Goal: Task Accomplishment & Management: Use online tool/utility

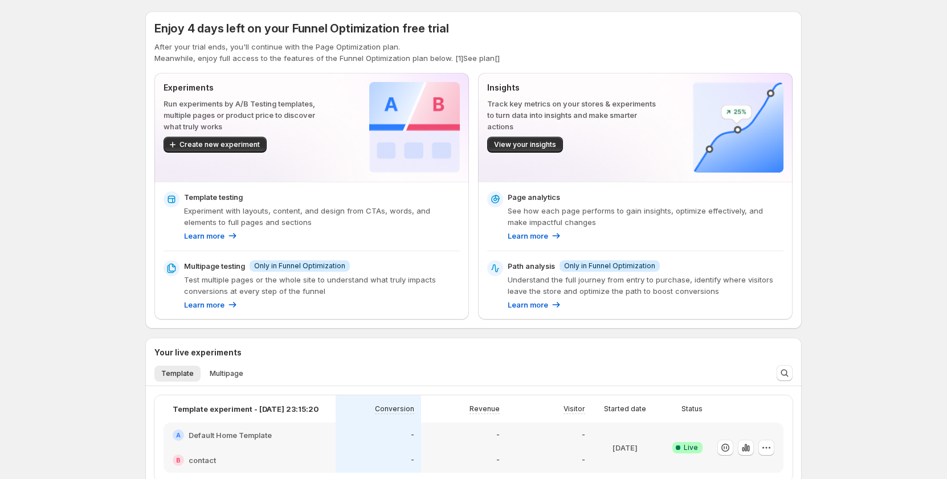
scroll to position [57, 0]
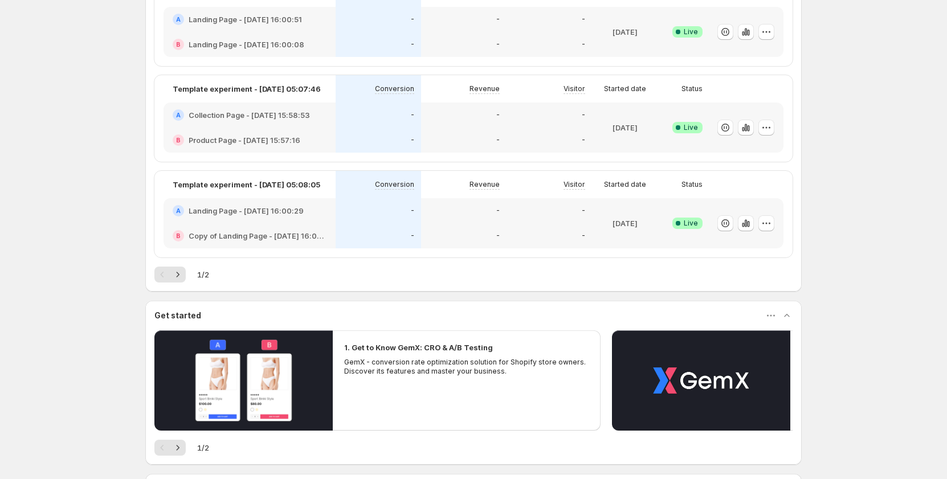
scroll to position [737, 0]
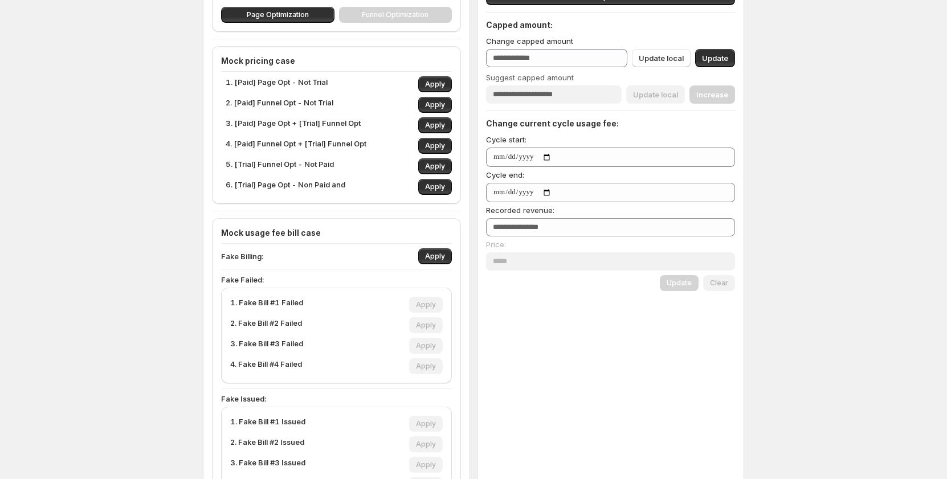
scroll to position [167, 0]
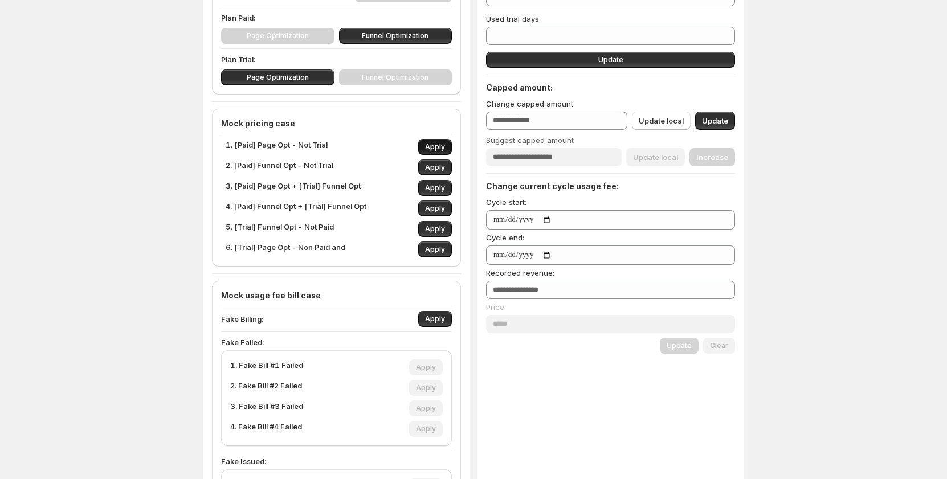
click at [438, 149] on span "Apply" at bounding box center [435, 146] width 20 height 9
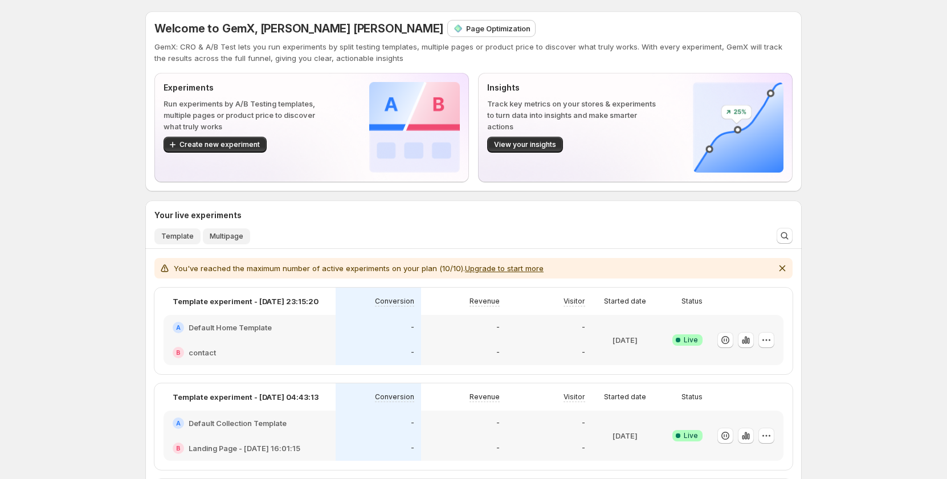
click at [241, 244] on button "Multipage" at bounding box center [226, 236] width 47 height 16
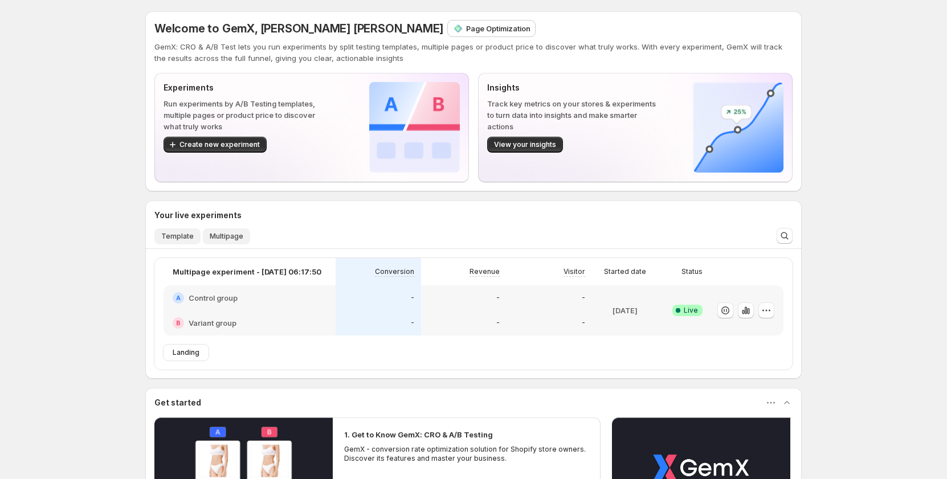
click at [183, 243] on button "Template" at bounding box center [177, 236] width 46 height 16
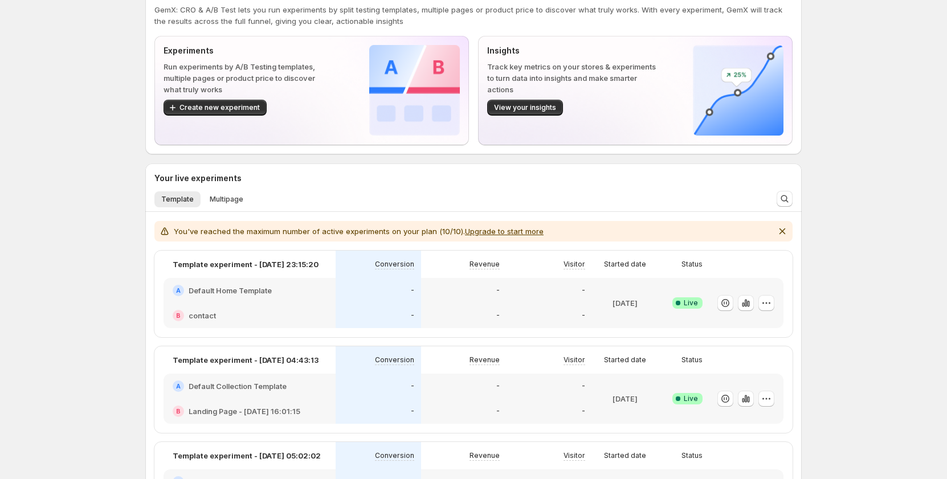
scroll to position [57, 0]
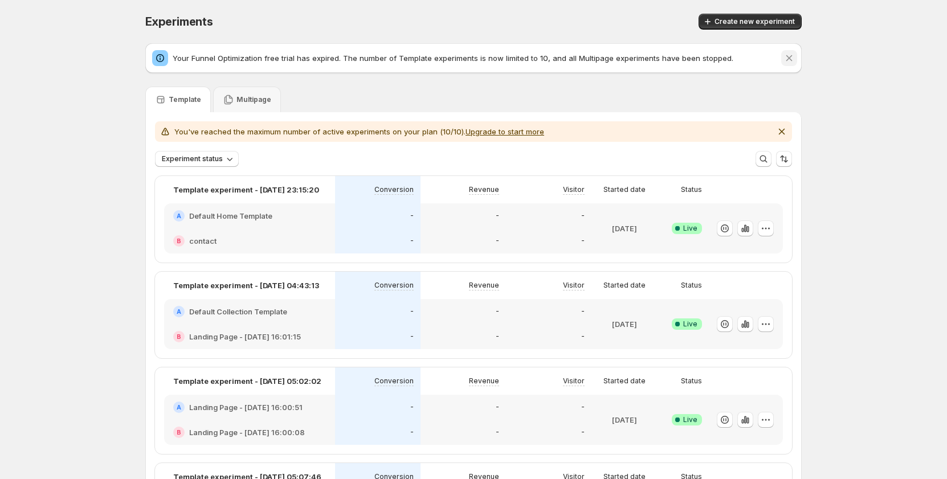
click at [795, 58] on icon "Dismiss notification" at bounding box center [788, 57] width 11 height 11
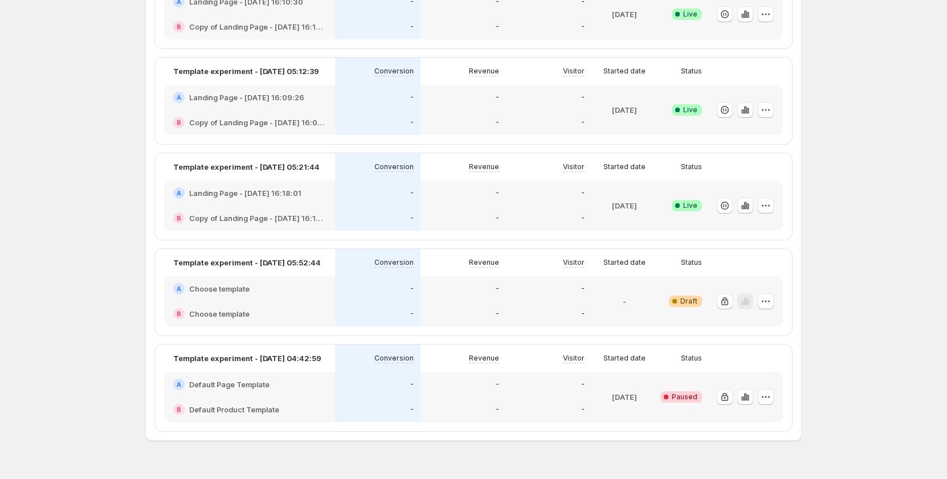
scroll to position [878, 0]
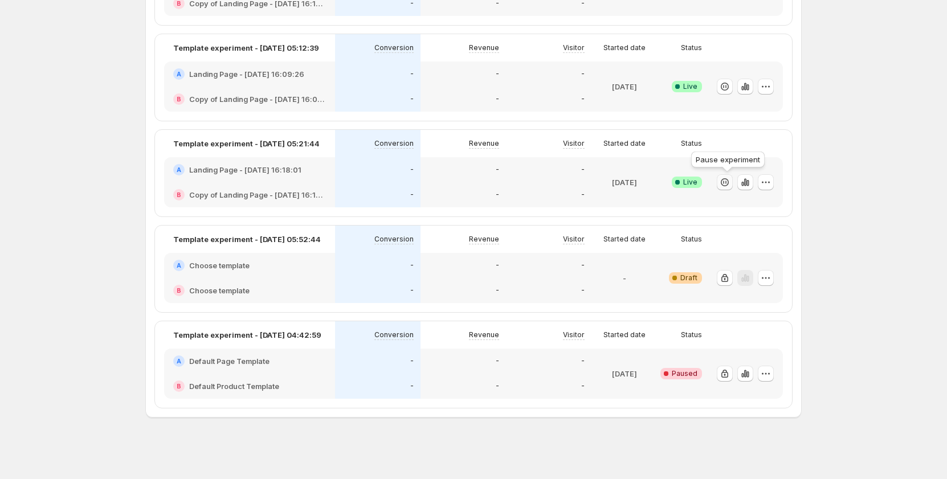
click at [730, 177] on icon "button" at bounding box center [724, 182] width 11 height 11
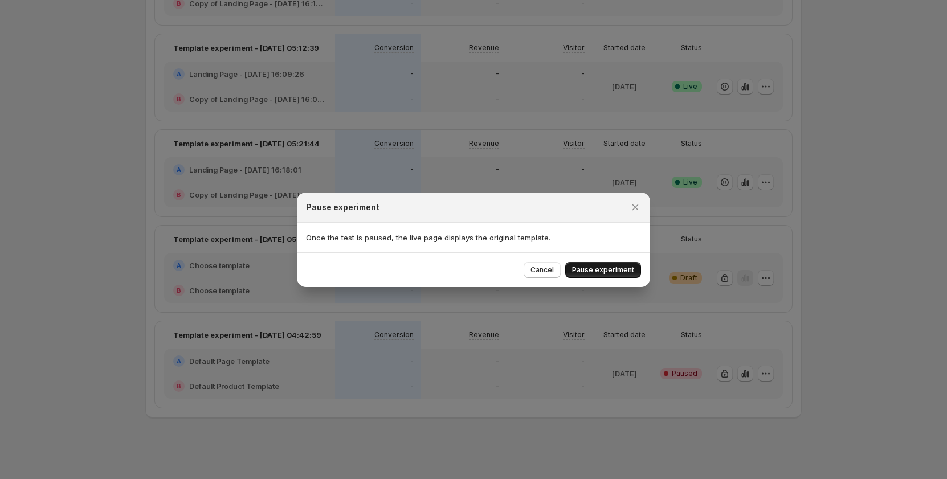
click at [601, 273] on span "Pause experiment" at bounding box center [603, 270] width 62 height 9
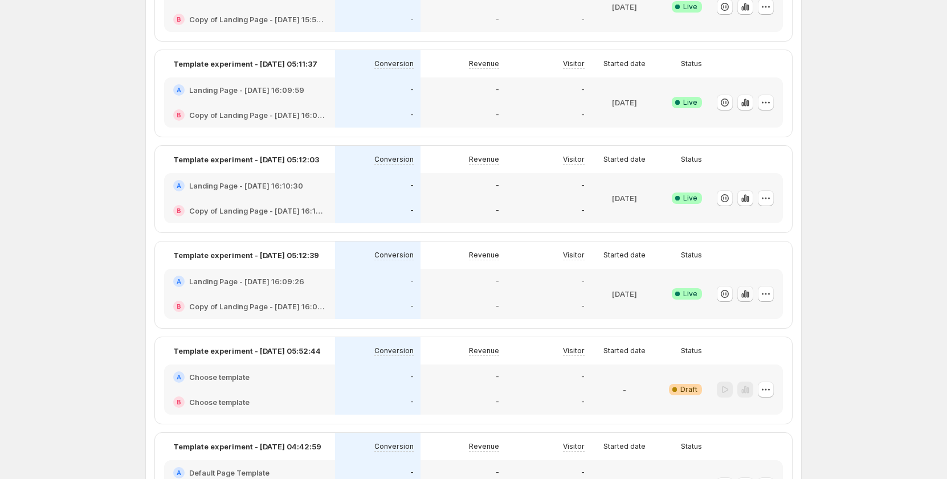
scroll to position [741, 0]
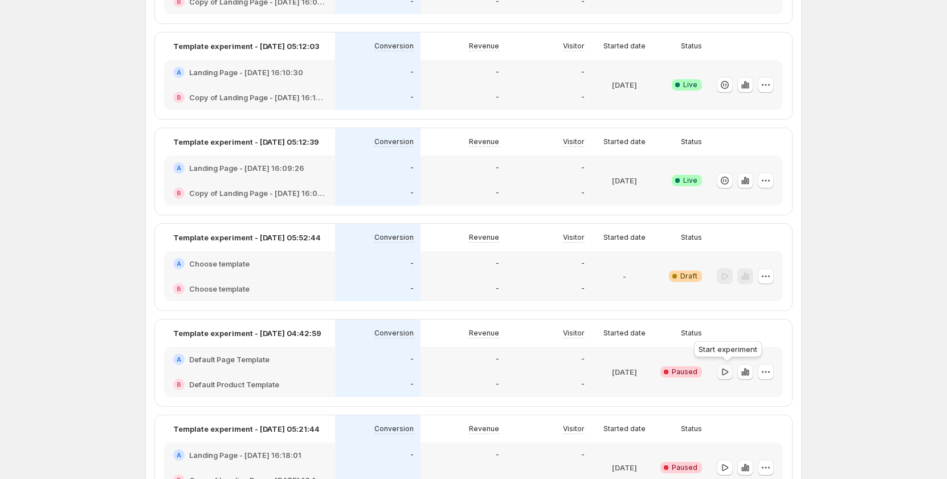
click at [730, 370] on icon "button" at bounding box center [724, 371] width 11 height 11
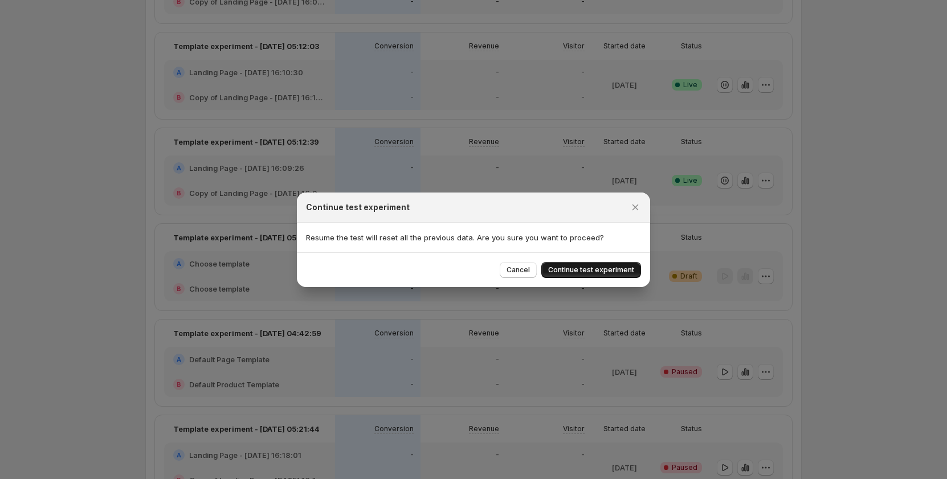
click at [609, 269] on span "Continue test experiment" at bounding box center [591, 270] width 86 height 9
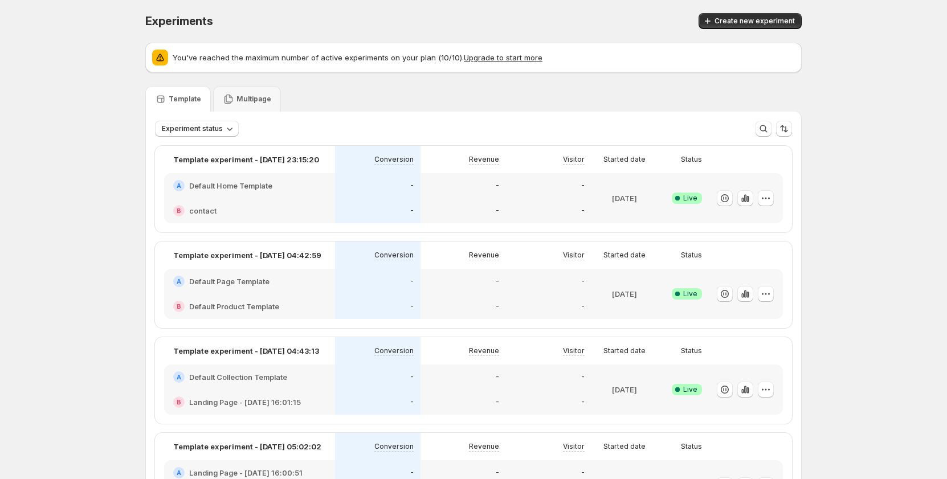
scroll to position [0, 0]
click at [634, 8] on div "Experiments. This page is ready Experiments Create new experiment" at bounding box center [473, 21] width 656 height 43
click at [609, 19] on div "Create new experiment" at bounding box center [630, 22] width 341 height 16
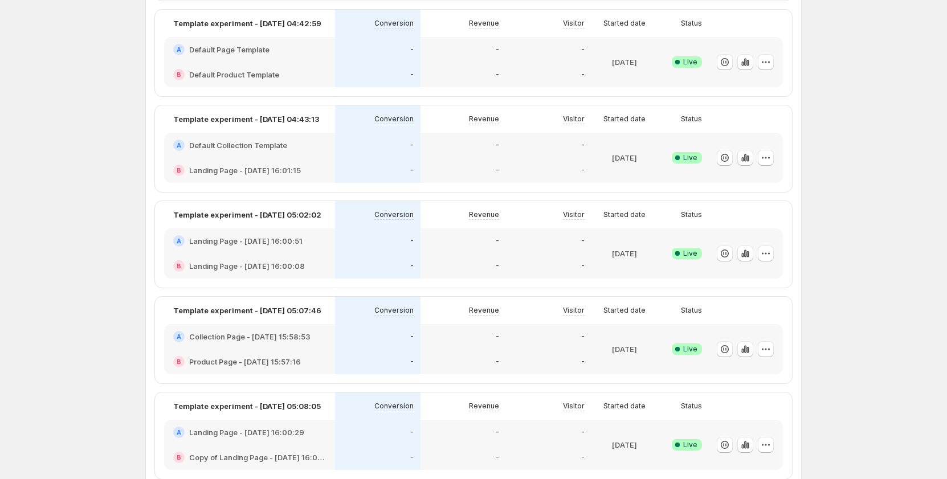
scroll to position [342, 0]
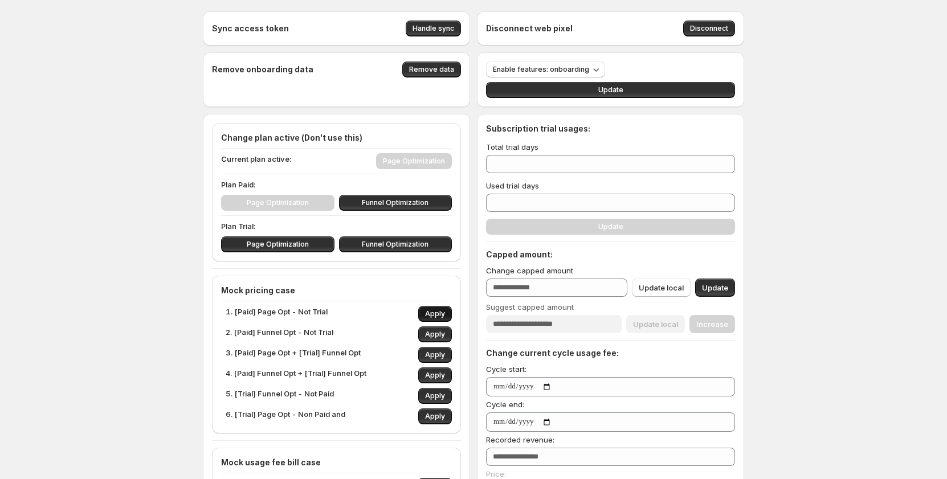
click at [434, 312] on span "Apply" at bounding box center [435, 313] width 20 height 9
click at [428, 353] on span "Apply" at bounding box center [435, 354] width 20 height 9
type input "**"
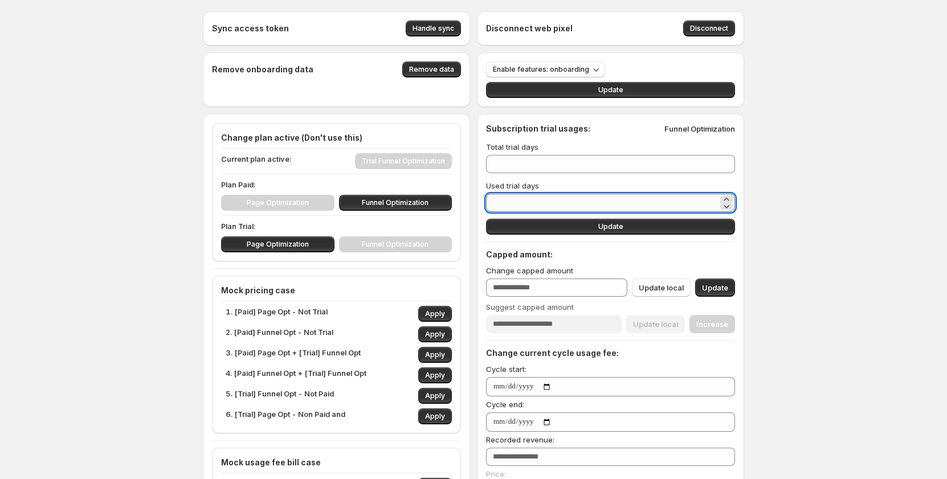
click at [535, 202] on input "*" at bounding box center [602, 203] width 232 height 18
type input "*"
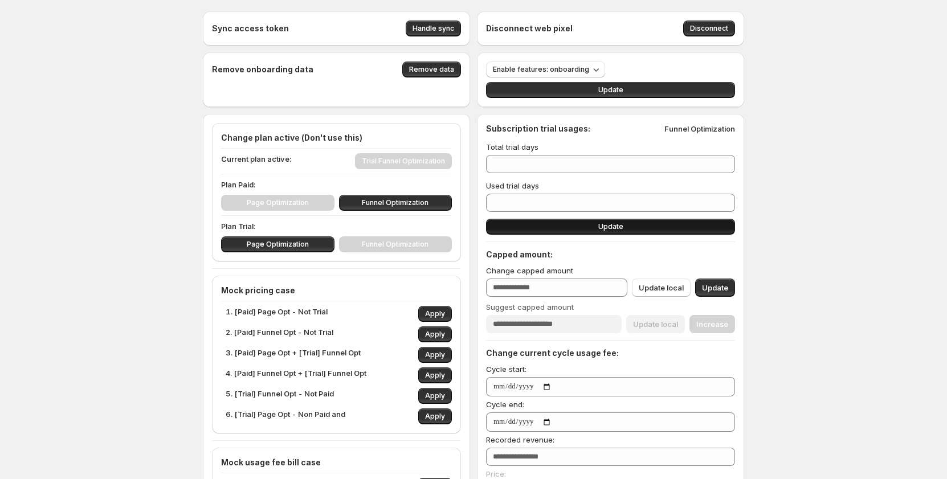
click at [548, 227] on button "Update" at bounding box center [610, 227] width 249 height 16
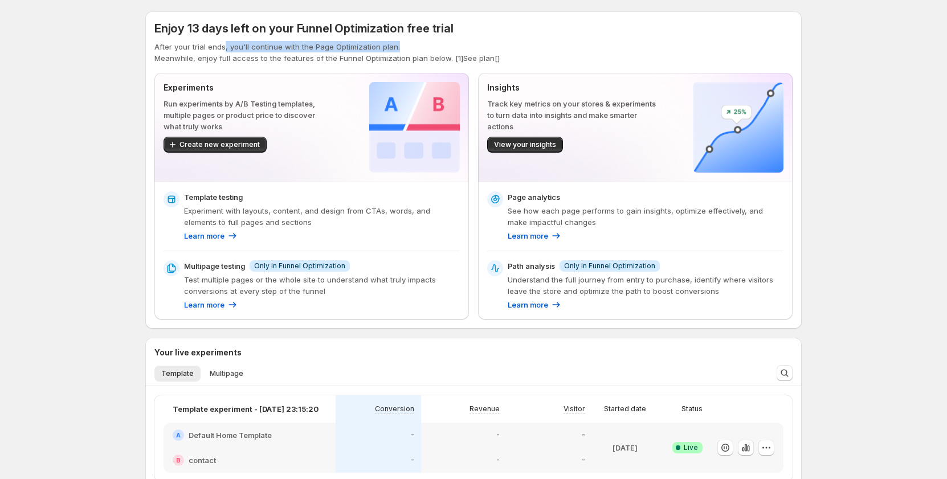
drag, startPoint x: 228, startPoint y: 47, endPoint x: 397, endPoint y: 42, distance: 169.3
click at [397, 42] on p "After your trial ends, you'll continue with the Page Optimization plan." at bounding box center [473, 46] width 638 height 11
drag, startPoint x: 384, startPoint y: 45, endPoint x: 177, endPoint y: 48, distance: 206.8
click at [177, 48] on p "After your trial ends, you'll continue with the Page Optimization plan." at bounding box center [473, 46] width 638 height 11
drag, startPoint x: 157, startPoint y: 46, endPoint x: 427, endPoint y: 42, distance: 270.1
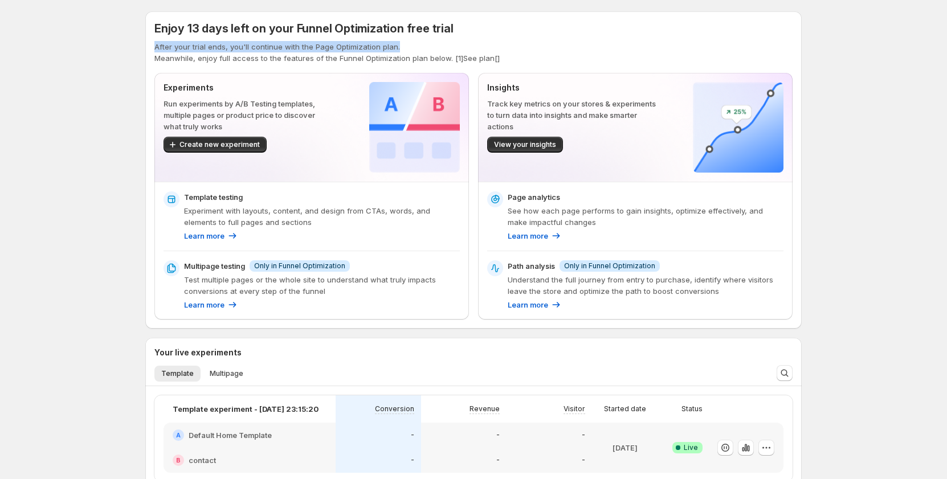
click at [427, 42] on div "Enjoy 13 days left on your Funnel Optimization free trial After your trial ends…" at bounding box center [473, 169] width 656 height 317
copy p "After your trial ends, you'll continue with the Page Optimization plan."
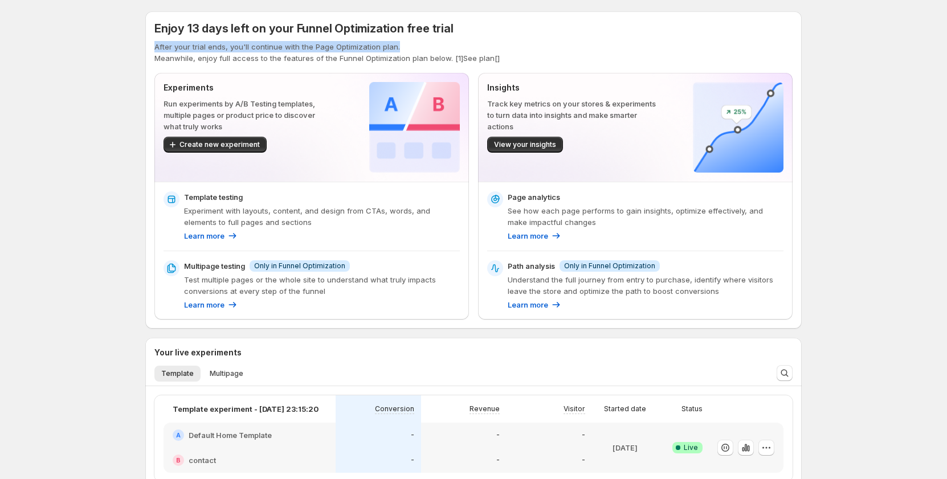
drag, startPoint x: 158, startPoint y: 47, endPoint x: 400, endPoint y: 47, distance: 242.1
click at [400, 47] on p "After your trial ends, you'll continue with the Page Optimization plan." at bounding box center [473, 46] width 638 height 11
copy p "After your trial ends, you'll continue with the Page Optimization plan."
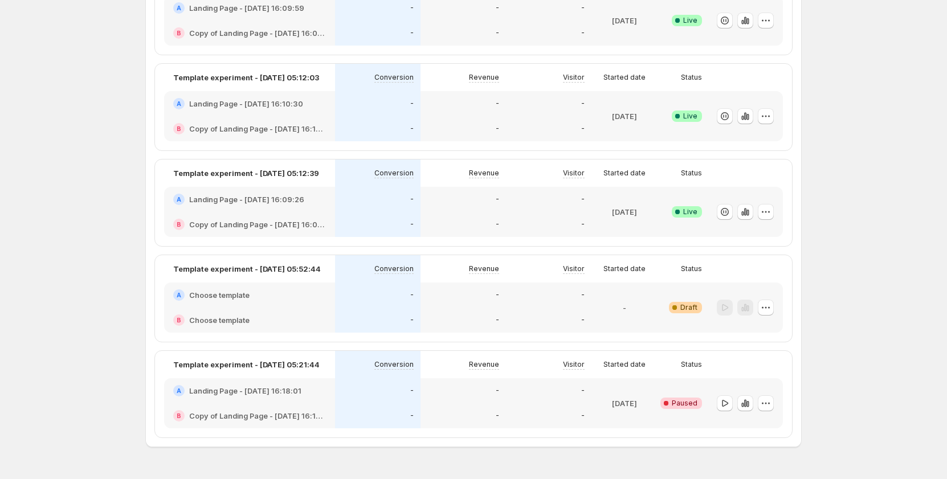
scroll to position [835, 0]
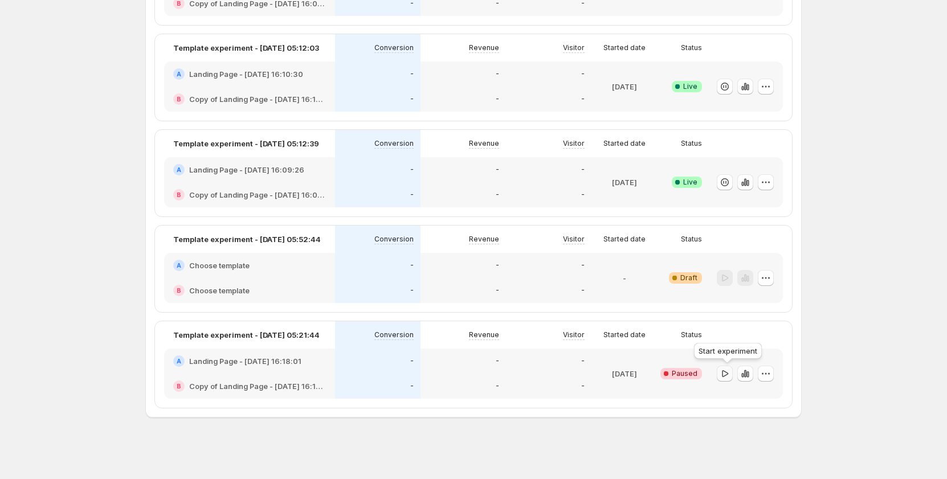
click at [725, 371] on icon "button" at bounding box center [725, 373] width 6 height 7
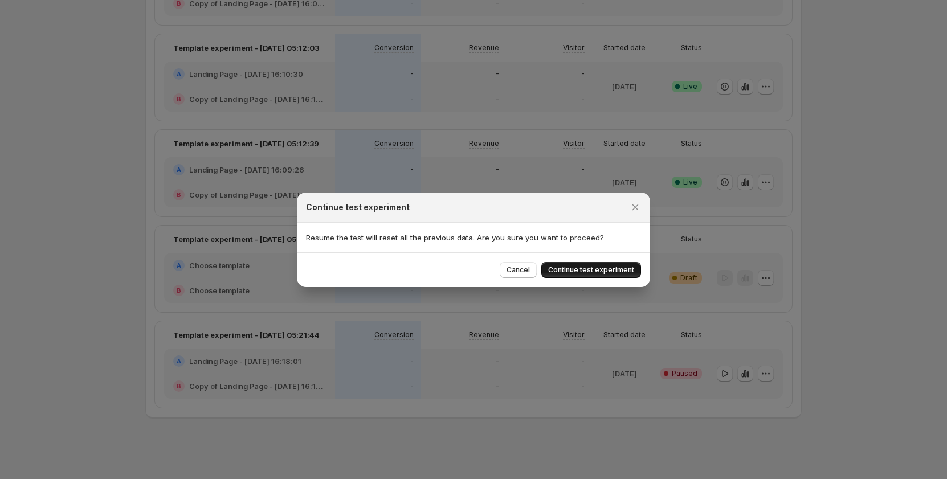
click at [612, 269] on span "Continue test experiment" at bounding box center [591, 270] width 86 height 9
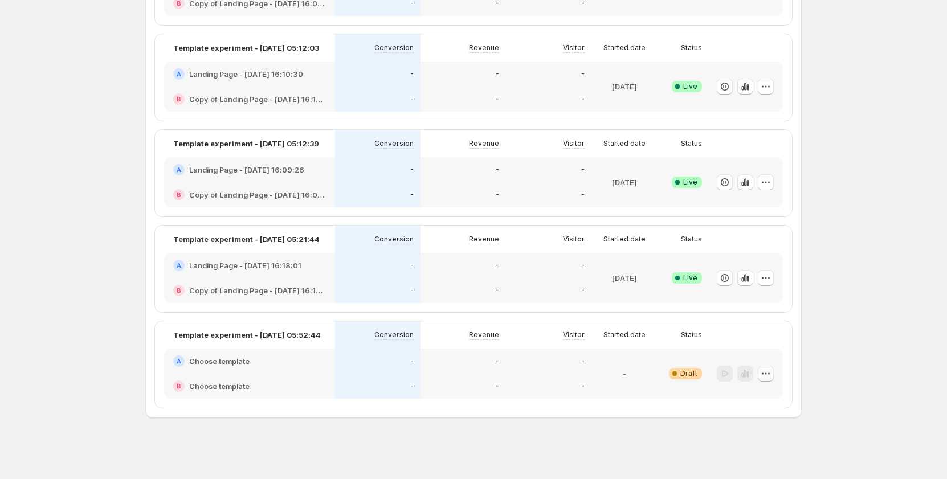
click at [769, 375] on icon "button" at bounding box center [765, 373] width 11 height 11
click at [753, 400] on span "Edit" at bounding box center [755, 397] width 13 height 9
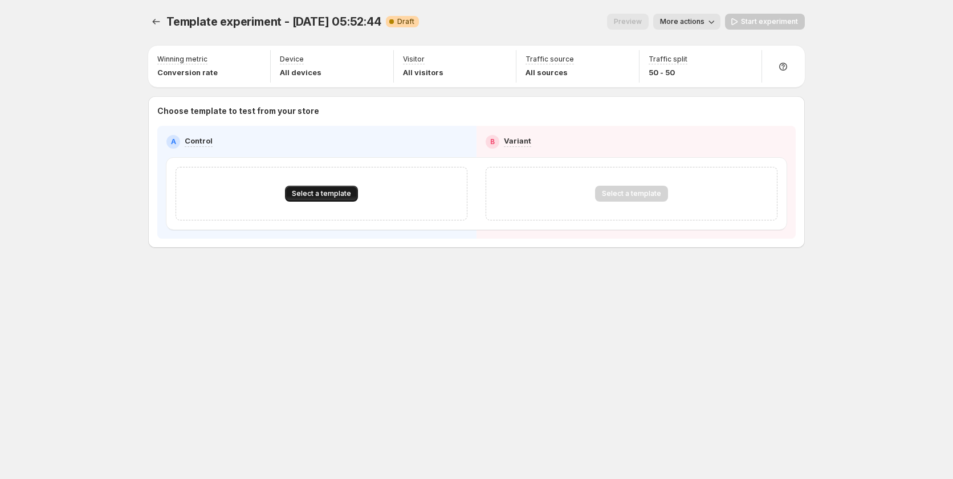
click at [340, 193] on span "Select a template" at bounding box center [321, 193] width 59 height 9
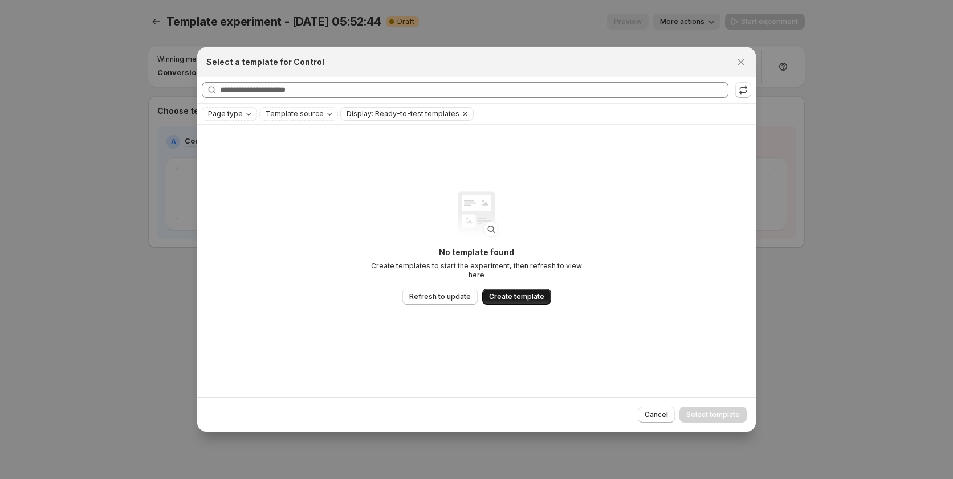
click at [530, 295] on span "Create template" at bounding box center [516, 296] width 55 height 9
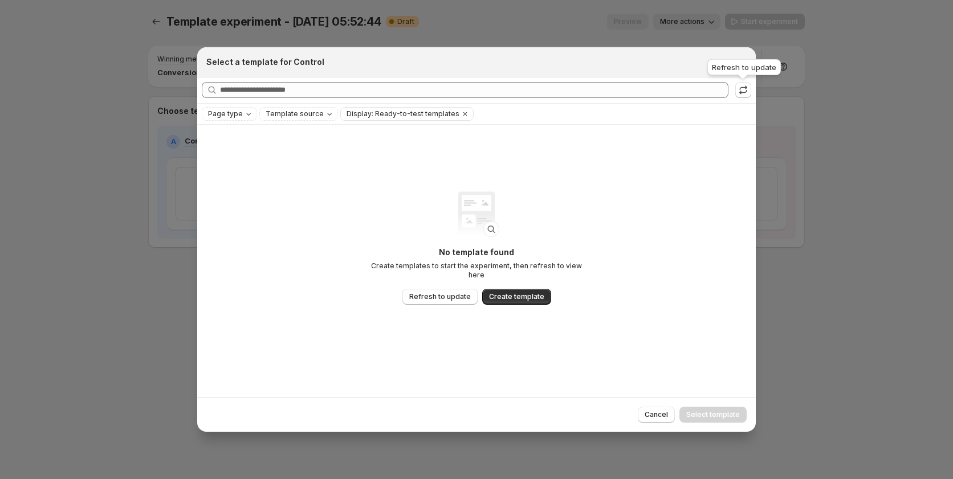
click at [739, 68] on div "Refresh to update" at bounding box center [744, 69] width 78 height 25
click at [741, 60] on icon "Close" at bounding box center [740, 61] width 11 height 11
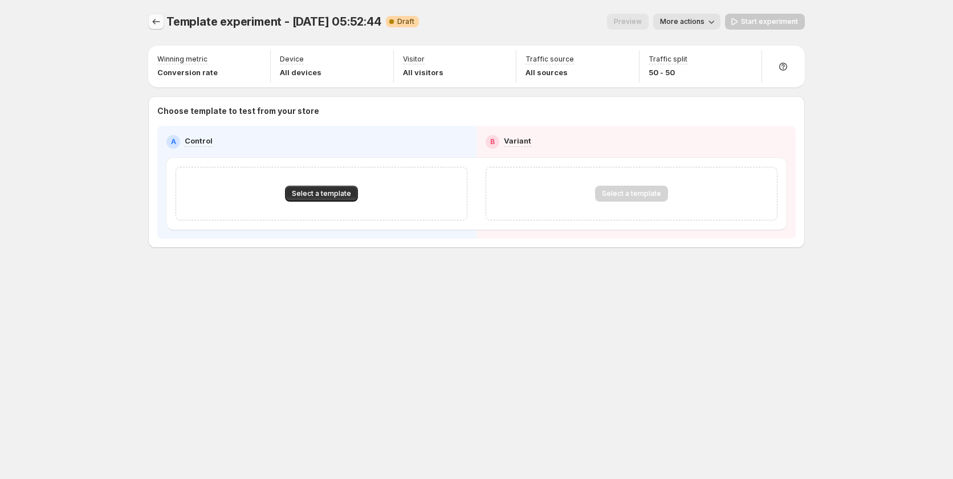
click at [154, 18] on icon "Experiments" at bounding box center [155, 21] width 11 height 11
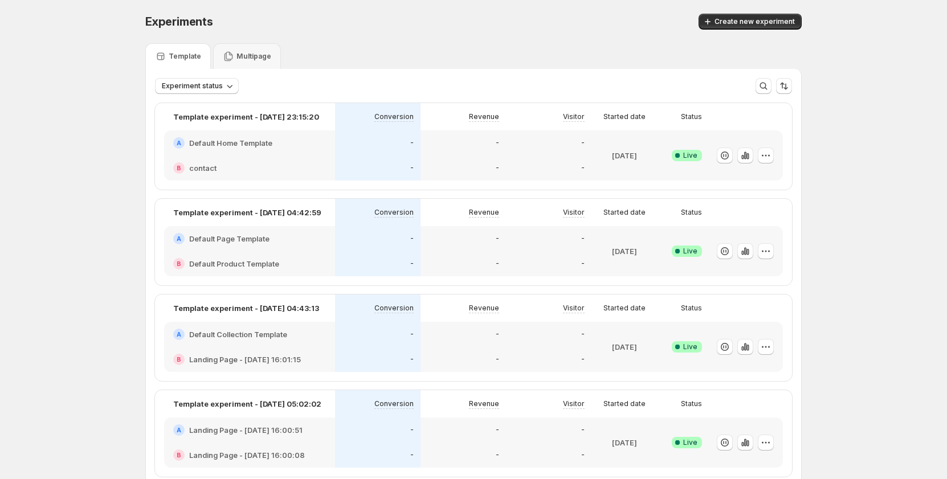
scroll to position [57, 0]
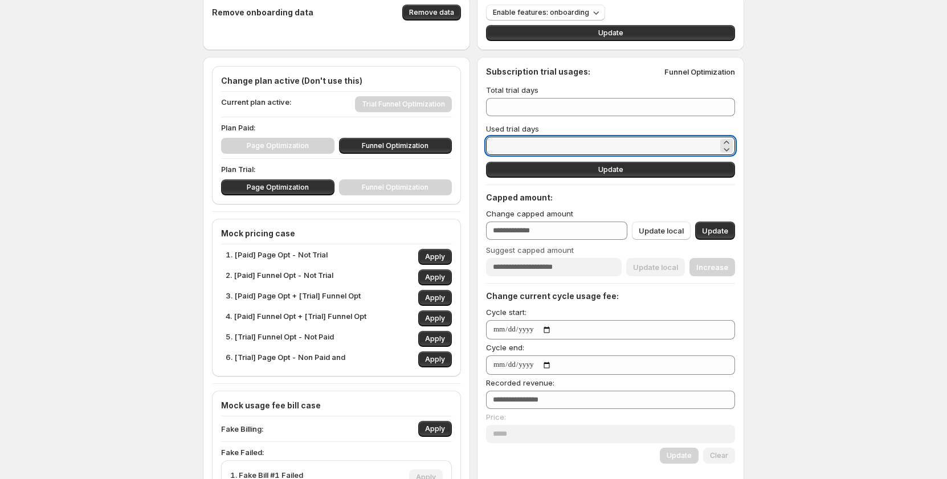
drag, startPoint x: 544, startPoint y: 145, endPoint x: 473, endPoint y: 148, distance: 70.7
click at [473, 148] on div "Sync access token Handle sync Disconnect web pixel Disconnect Remove onboarding…" at bounding box center [473, 383] width 541 height 858
type input "**"
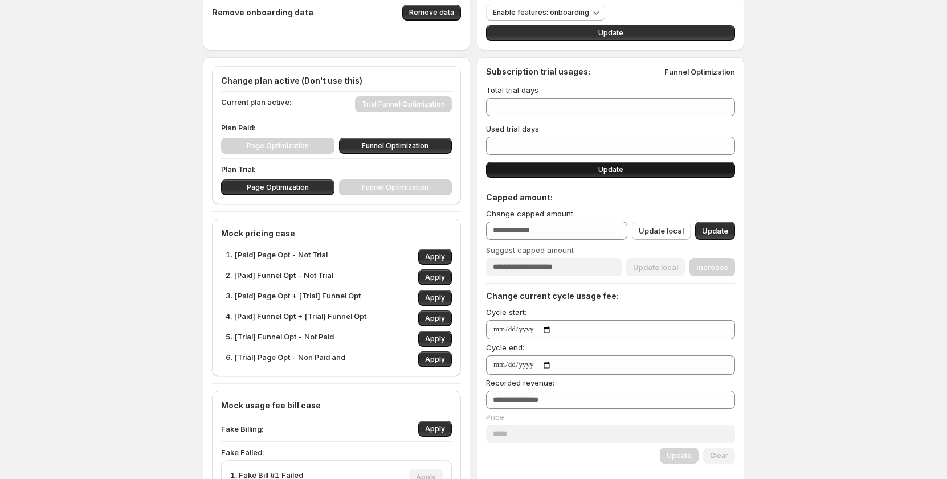
click at [568, 168] on button "Update" at bounding box center [610, 170] width 249 height 16
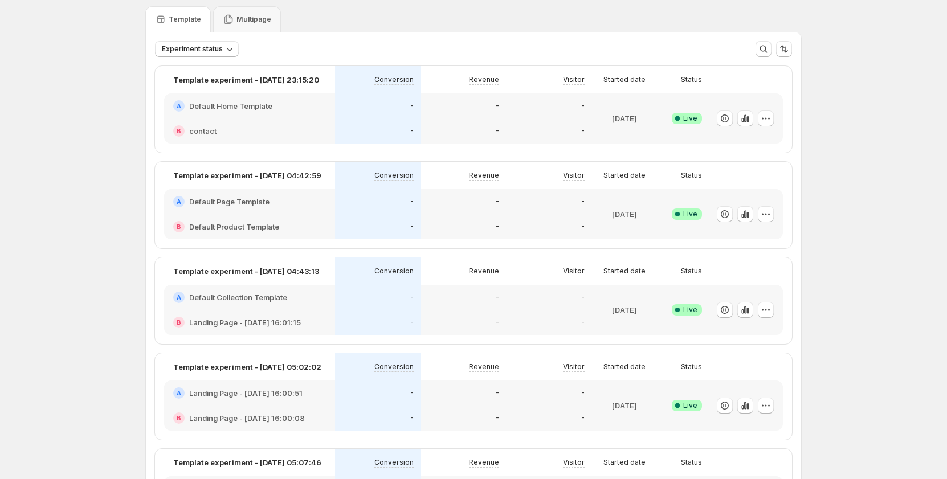
scroll to position [57, 0]
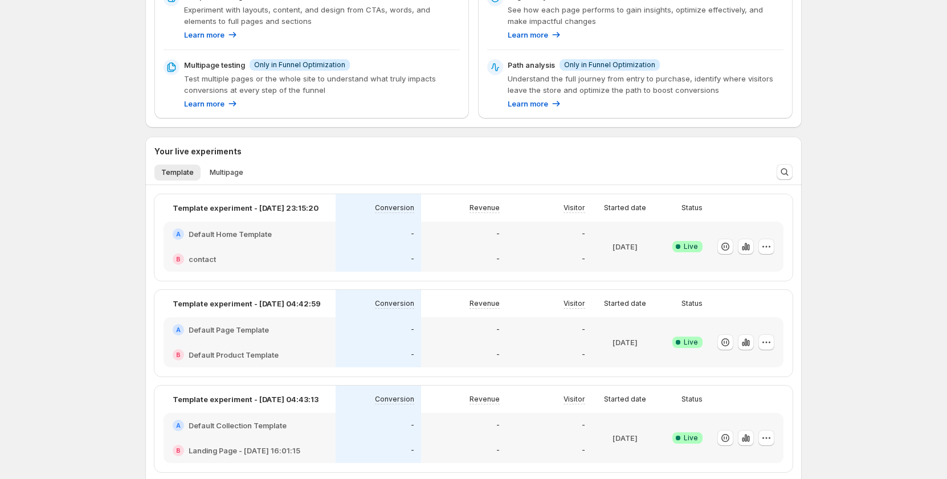
scroll to position [228, 0]
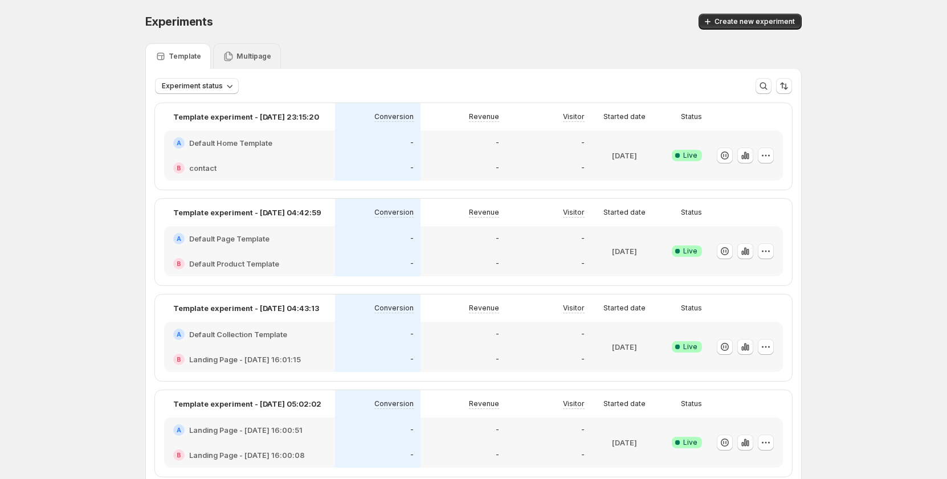
click at [247, 59] on p "Multipage" at bounding box center [253, 56] width 35 height 9
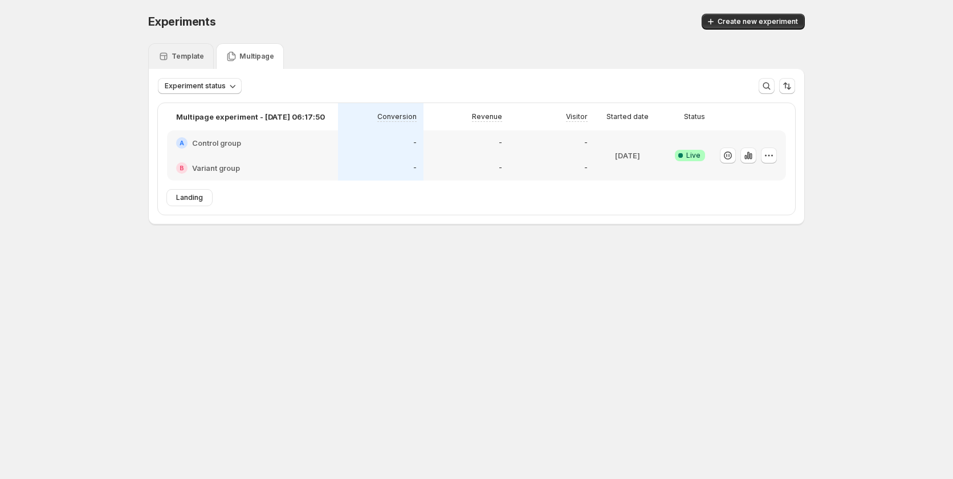
click at [194, 58] on p "Template" at bounding box center [187, 56] width 32 height 9
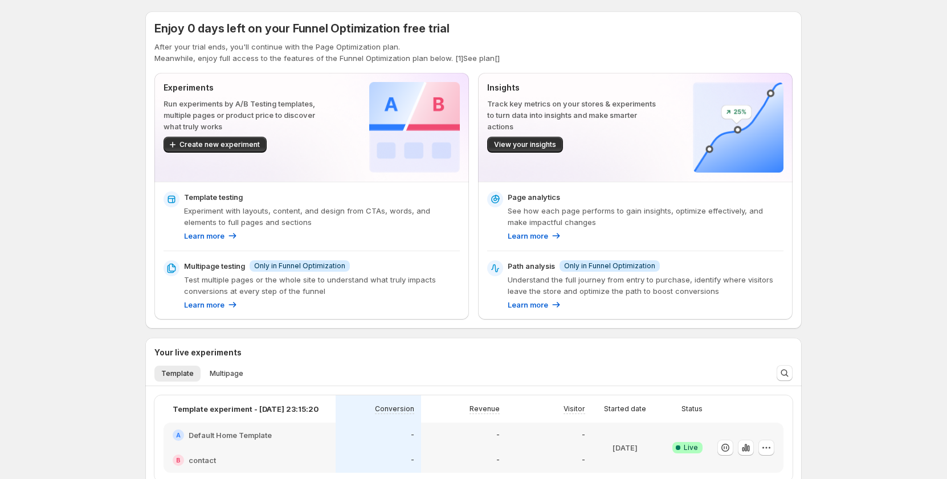
drag, startPoint x: 898, startPoint y: 194, endPoint x: 876, endPoint y: 135, distance: 63.3
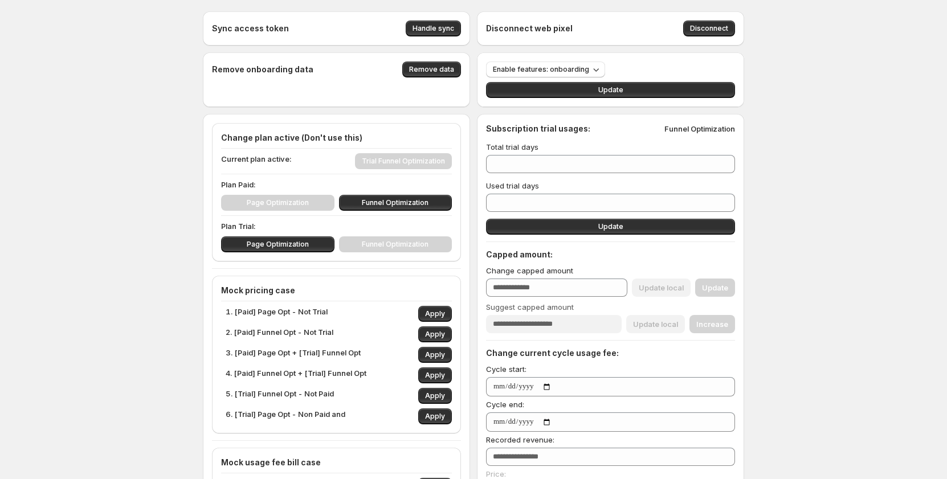
type input "***"
click at [80, 73] on div "Sync access token Handle sync Disconnect web pixel Disconnect Remove onboarding…" at bounding box center [473, 465] width 947 height 931
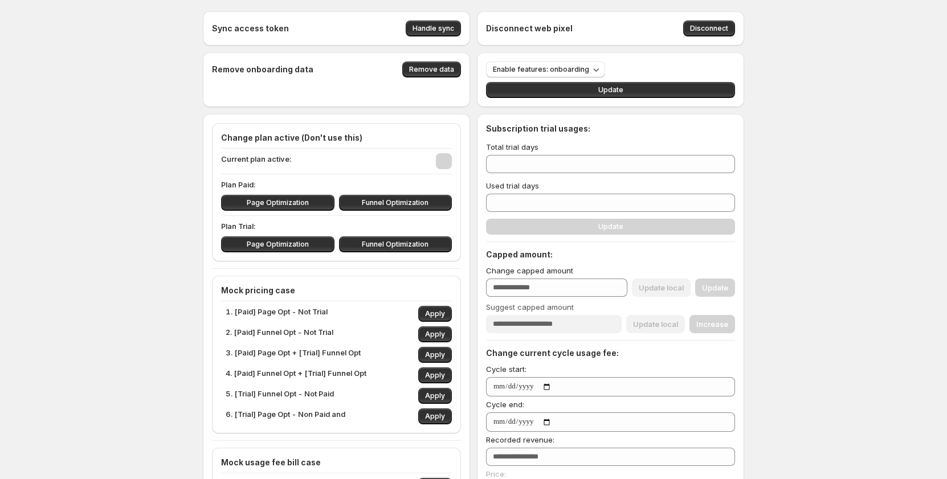
type input "**"
type input "*"
type input "***"
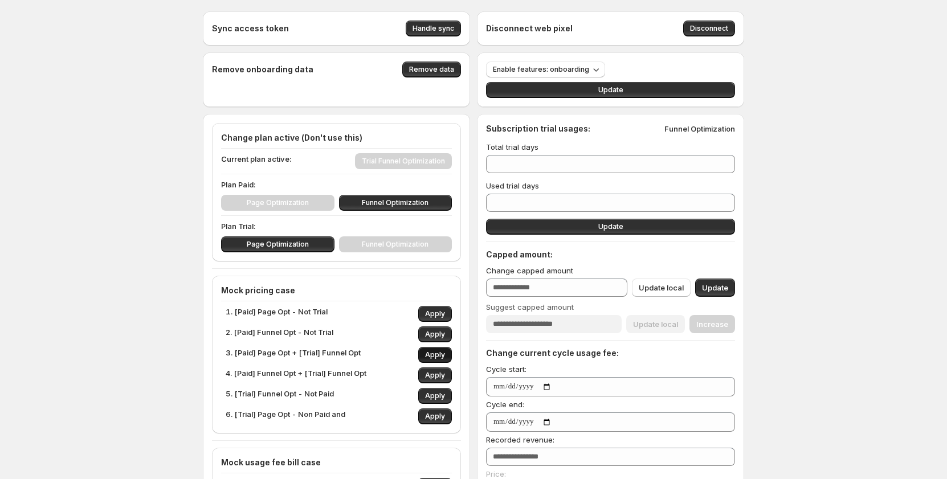
click at [442, 353] on span "Apply" at bounding box center [435, 354] width 20 height 9
type input "*"
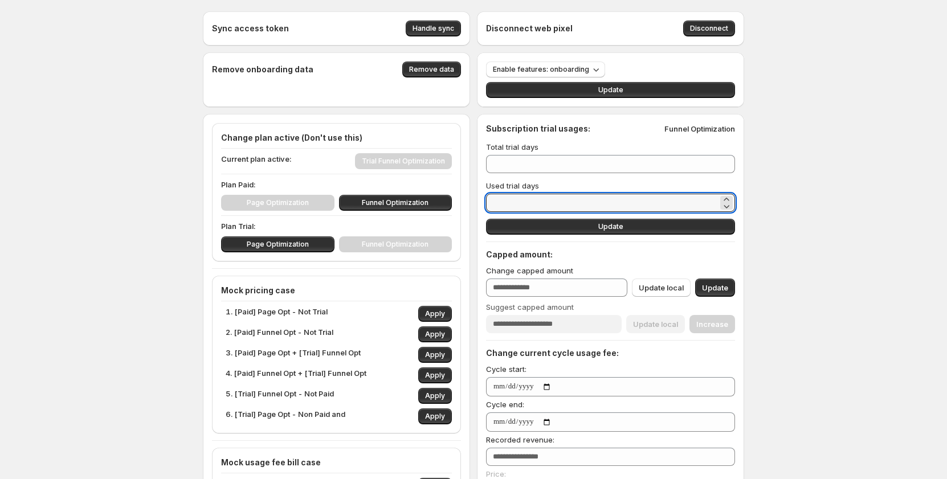
drag, startPoint x: 534, startPoint y: 205, endPoint x: 479, endPoint y: 198, distance: 55.7
click at [479, 198] on div "Sync access token Handle sync Disconnect web pixel Disconnect Remove onboarding…" at bounding box center [473, 440] width 541 height 858
type input "*"
type input "**"
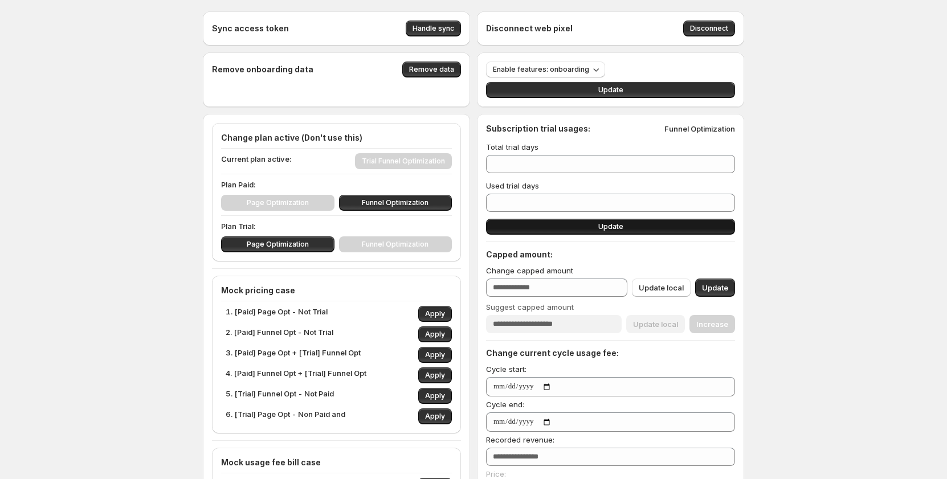
click at [528, 219] on button "Update" at bounding box center [610, 227] width 249 height 16
click at [529, 224] on button "Update" at bounding box center [610, 227] width 249 height 16
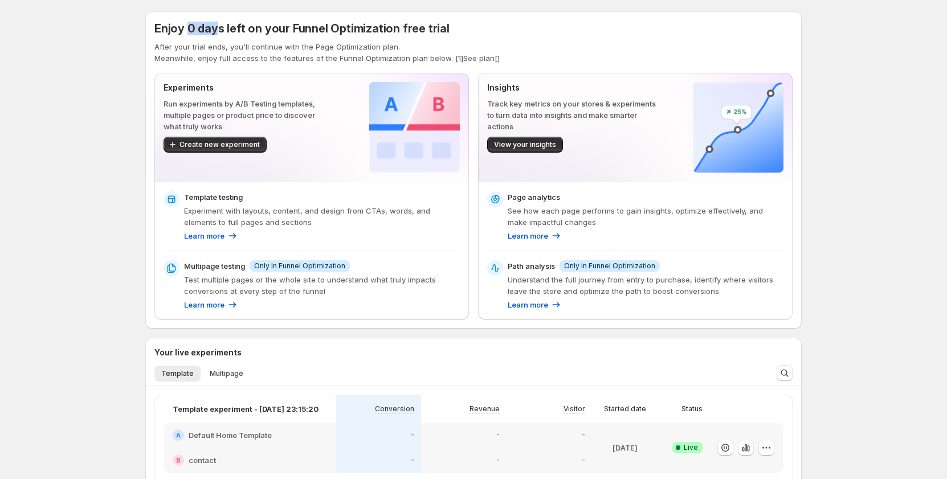
drag, startPoint x: 189, startPoint y: 22, endPoint x: 217, endPoint y: 23, distance: 27.4
click at [217, 23] on span "Enjoy 0 days left on your Funnel Optimization free trial" at bounding box center [301, 29] width 295 height 14
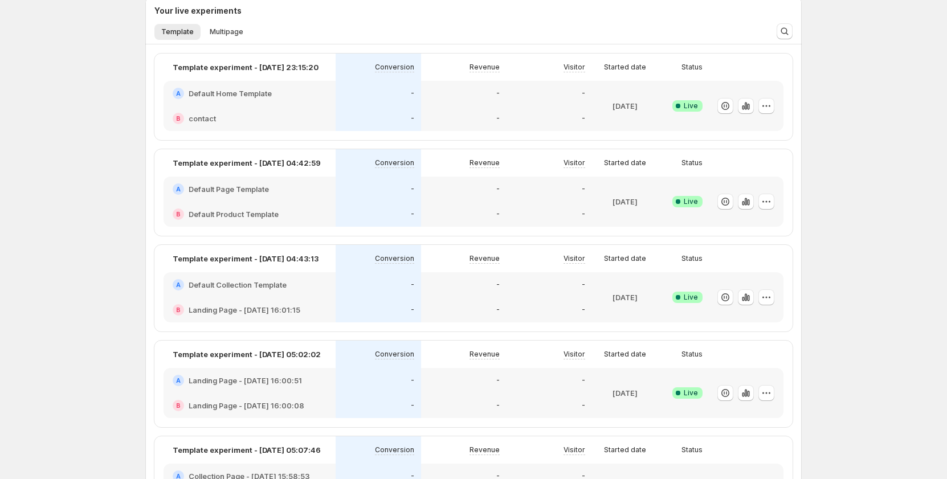
scroll to position [114, 0]
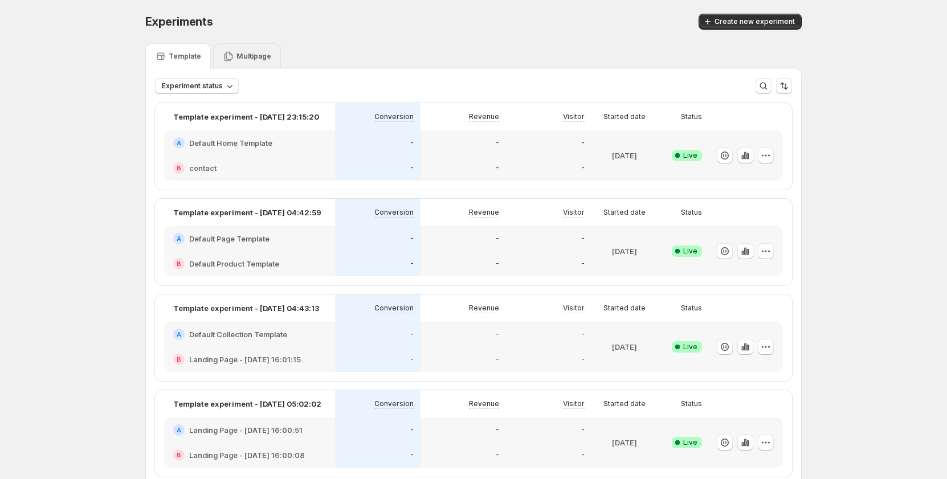
click at [243, 62] on div "Multipage" at bounding box center [247, 56] width 68 height 26
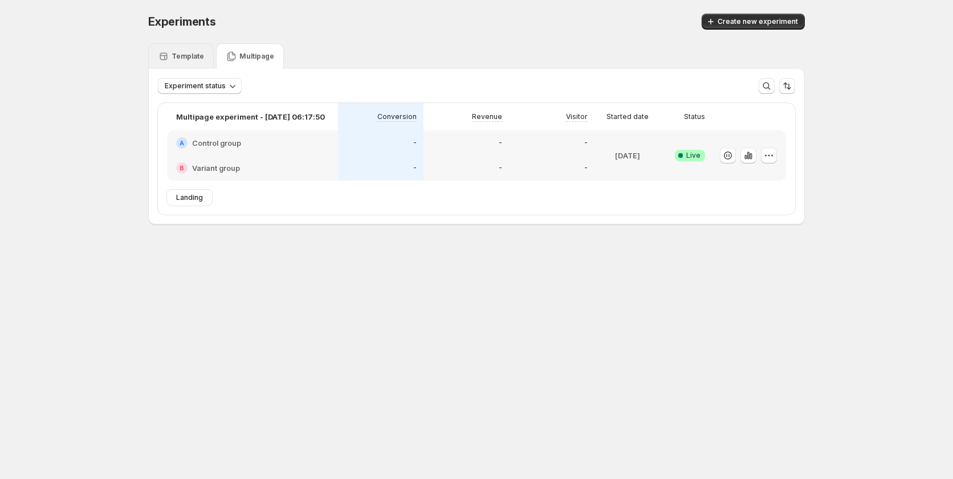
click at [191, 57] on p "Template" at bounding box center [187, 56] width 32 height 9
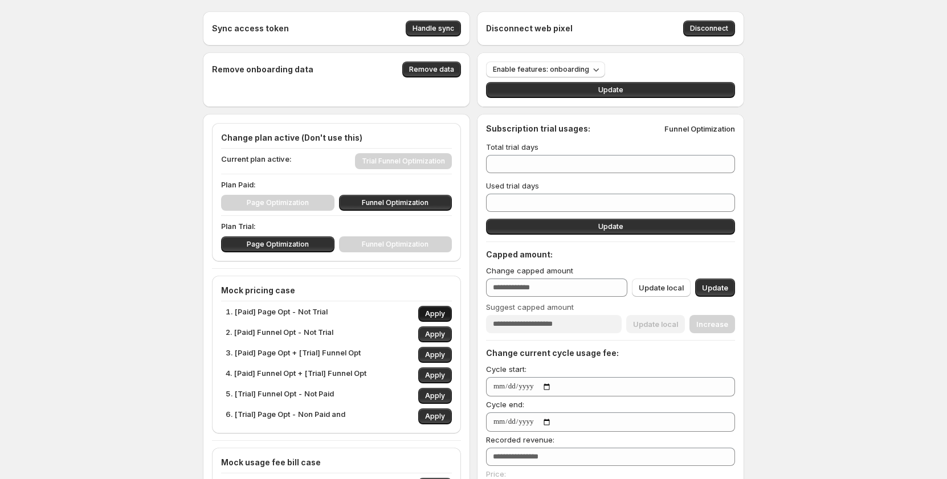
click at [438, 312] on span "Apply" at bounding box center [435, 313] width 20 height 9
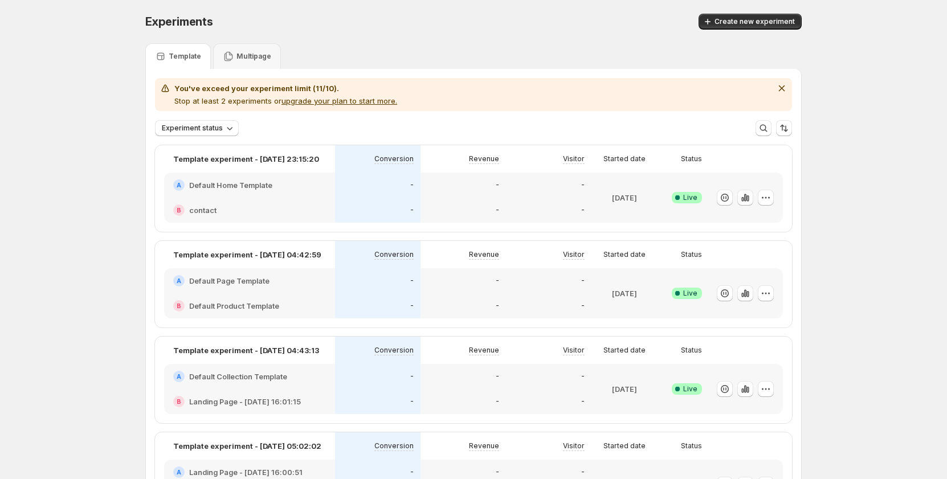
click at [370, 97] on button "upgrade your plan to start more." at bounding box center [339, 100] width 116 height 9
click at [237, 51] on div "Multipage" at bounding box center [247, 56] width 48 height 11
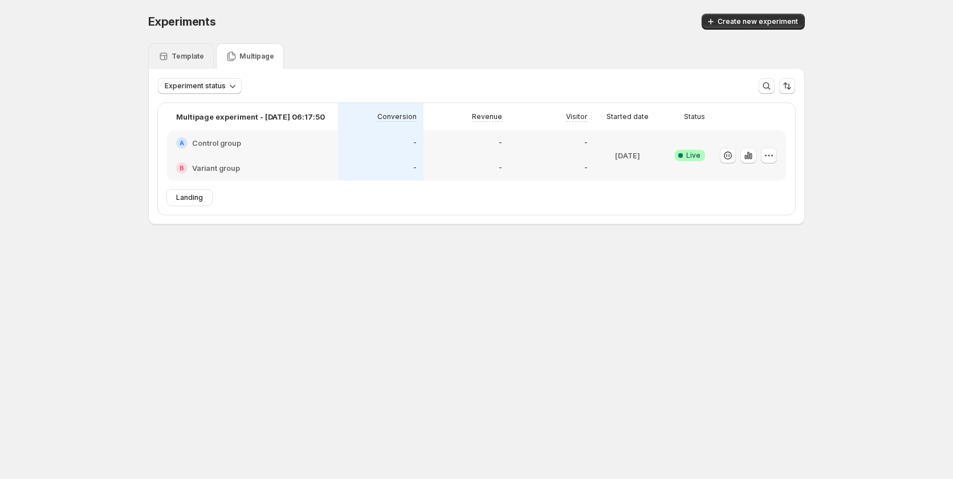
click at [194, 54] on p "Template" at bounding box center [187, 56] width 32 height 9
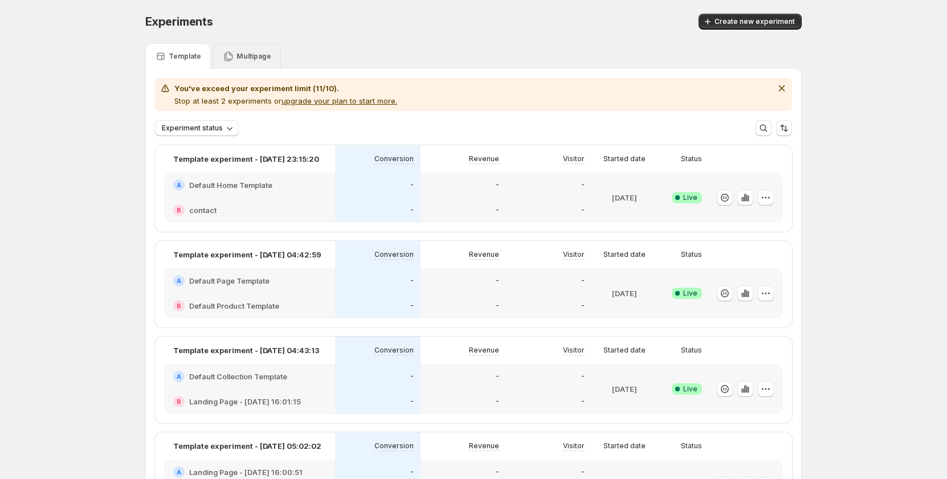
click at [248, 59] on p "Multipage" at bounding box center [253, 56] width 35 height 9
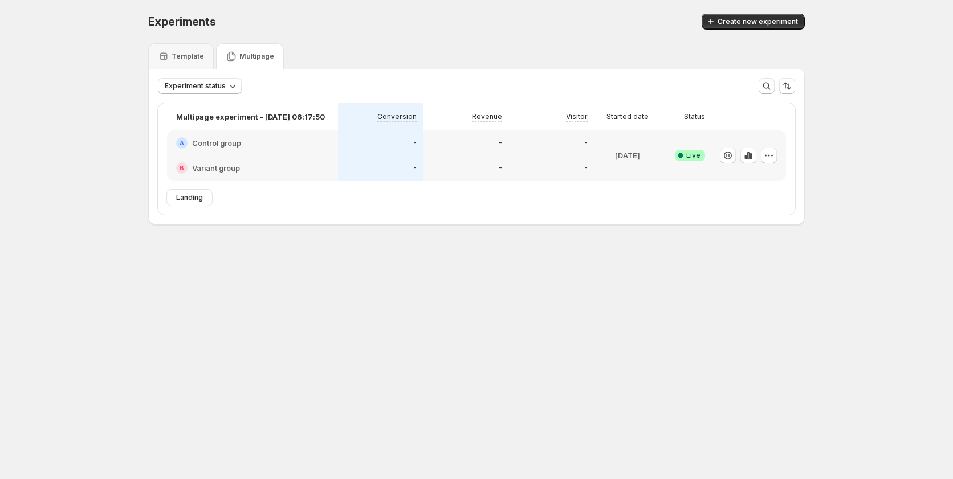
click at [336, 433] on body "Experiments. This page is ready Experiments Create new experiment Template Mult…" at bounding box center [476, 239] width 953 height 479
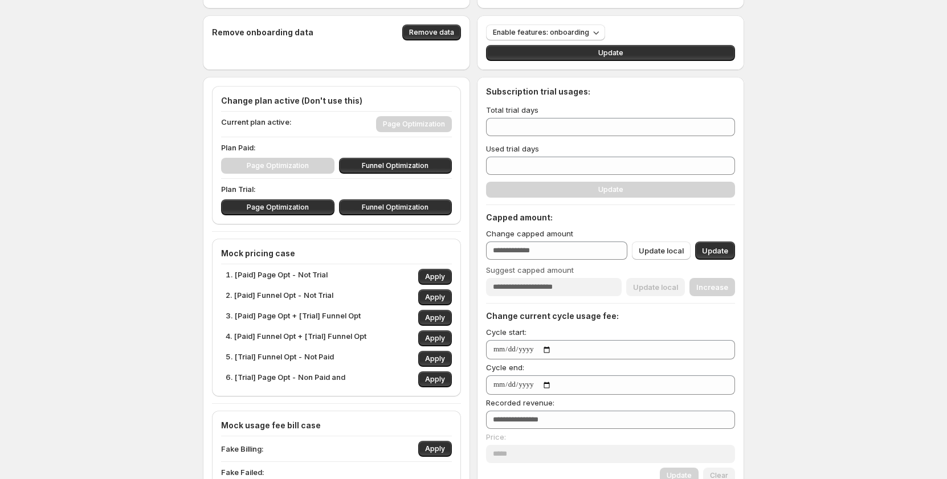
scroll to position [57, 0]
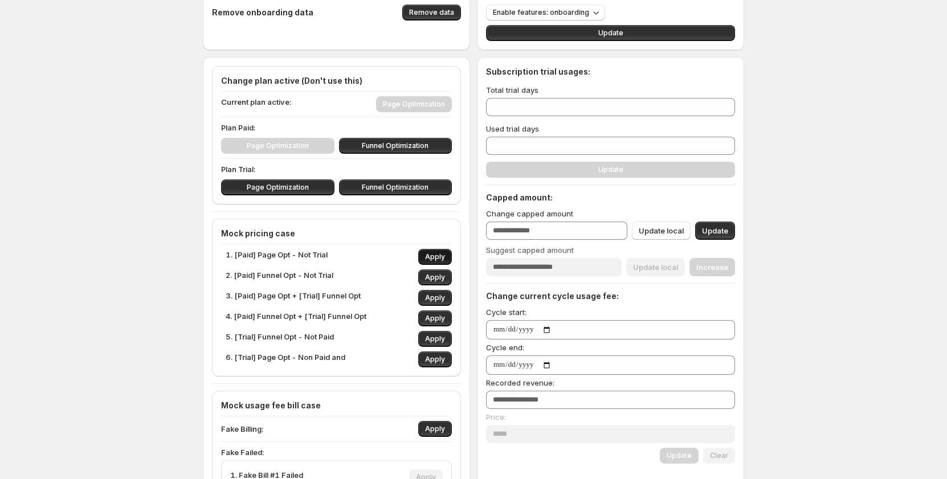
click at [436, 255] on span "Apply" at bounding box center [435, 256] width 20 height 9
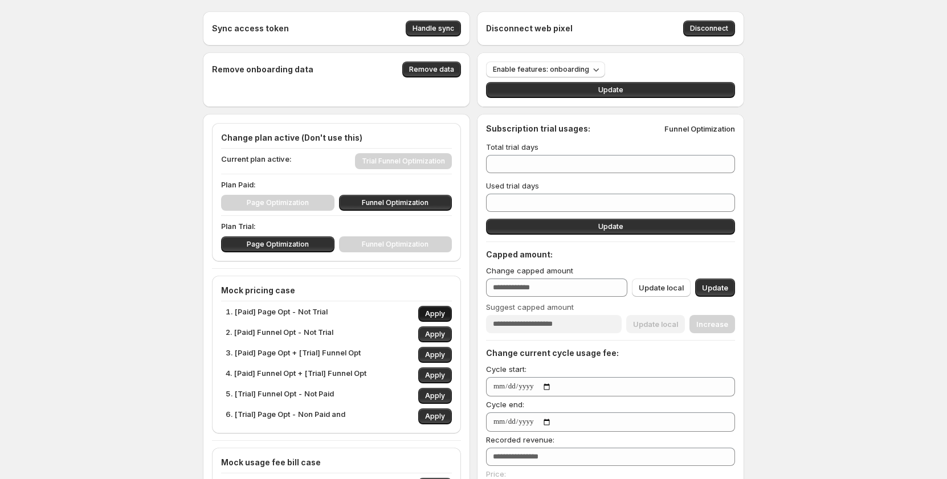
click at [445, 316] on span "Apply" at bounding box center [435, 313] width 20 height 9
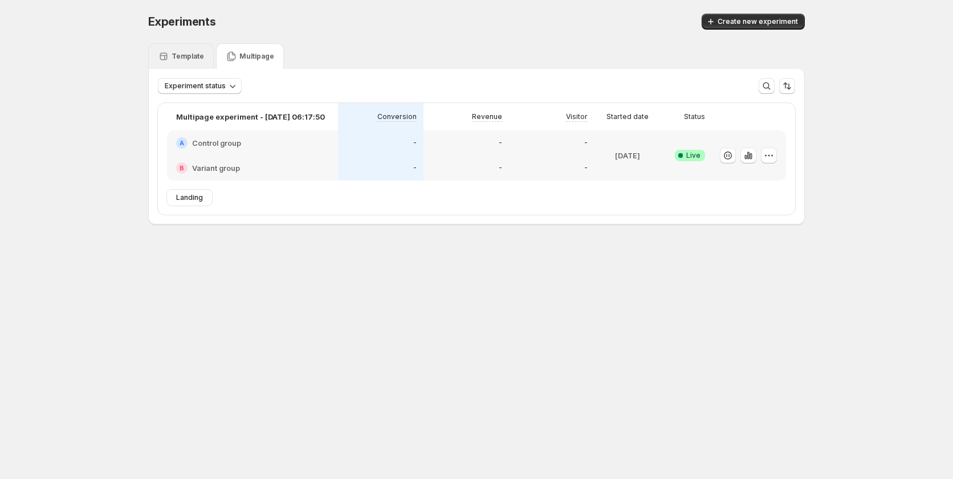
click at [185, 51] on div "Template" at bounding box center [181, 56] width 66 height 26
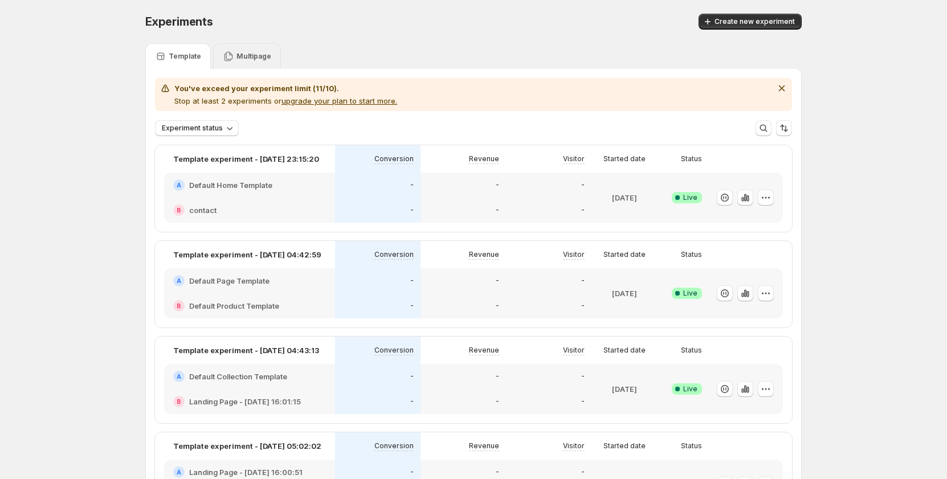
click at [234, 58] on icon at bounding box center [228, 56] width 11 height 11
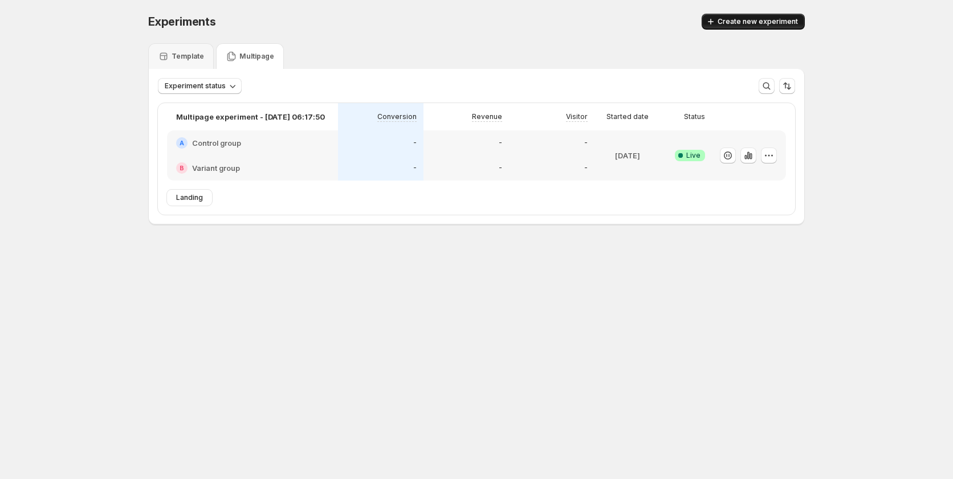
click at [744, 26] on span "Create new experiment" at bounding box center [757, 21] width 80 height 9
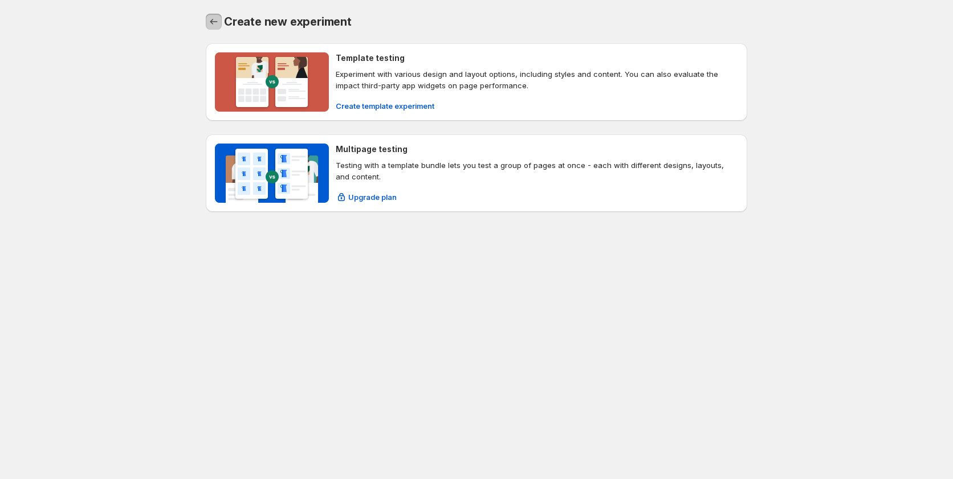
click at [212, 24] on icon "Back" at bounding box center [213, 21] width 11 height 11
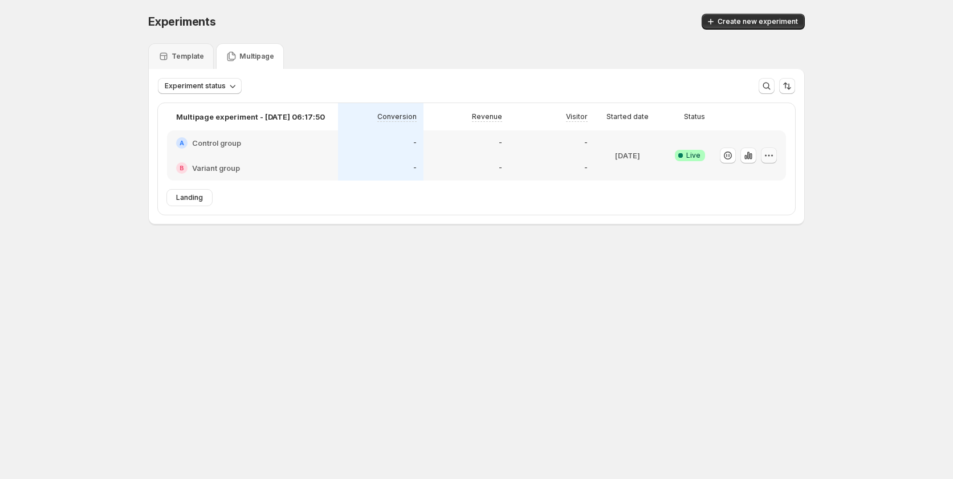
click at [776, 157] on button "button" at bounding box center [769, 156] width 16 height 16
click at [730, 154] on icon "button" at bounding box center [727, 155] width 11 height 11
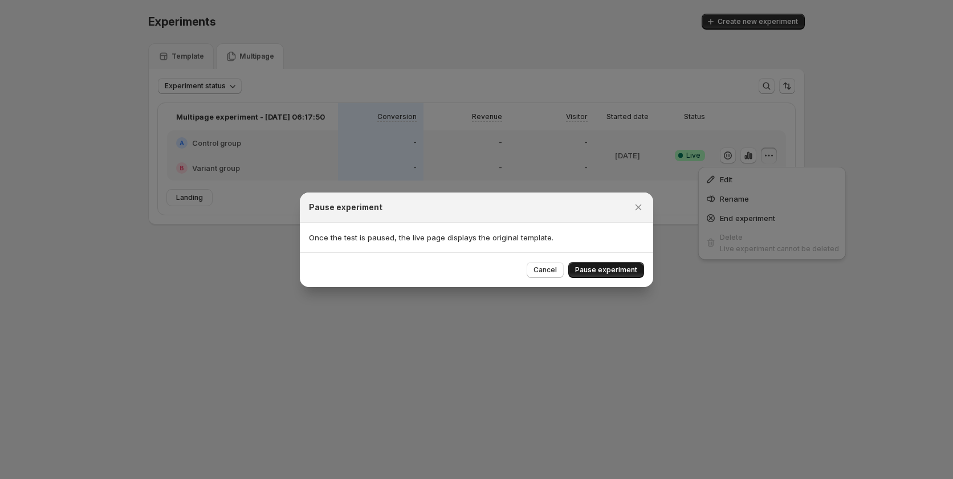
click at [597, 267] on span "Pause experiment" at bounding box center [606, 270] width 62 height 9
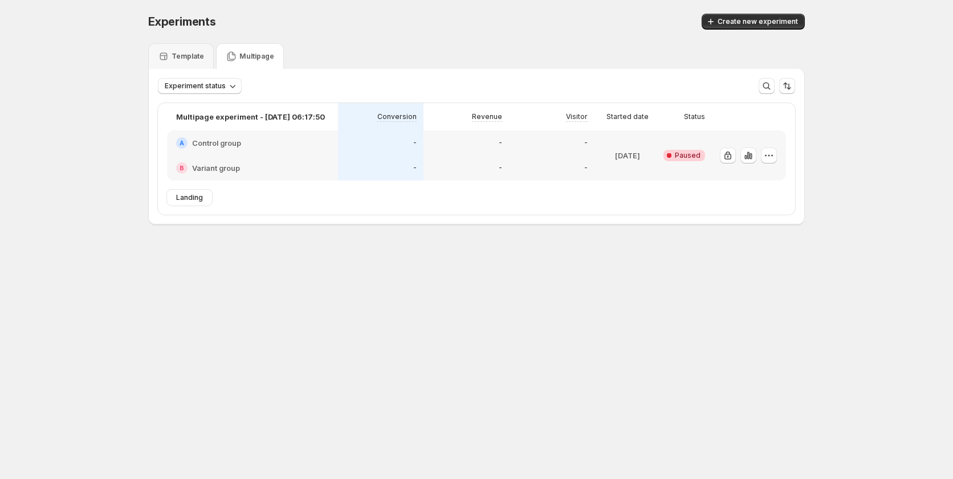
click at [769, 155] on icon "button" at bounding box center [768, 155] width 11 height 11
click at [766, 239] on span "Delete" at bounding box center [760, 237] width 23 height 9
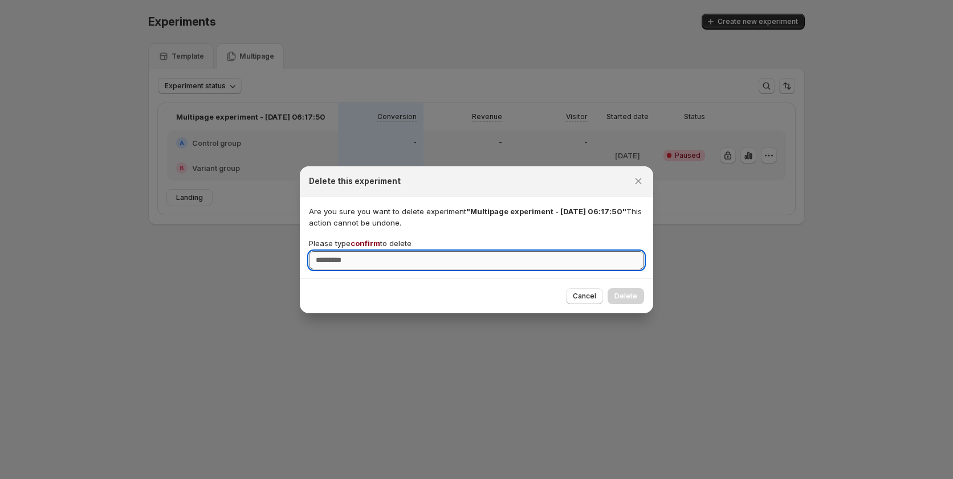
click at [517, 263] on input "Please type confirm to delete" at bounding box center [476, 260] width 335 height 18
type input "*******"
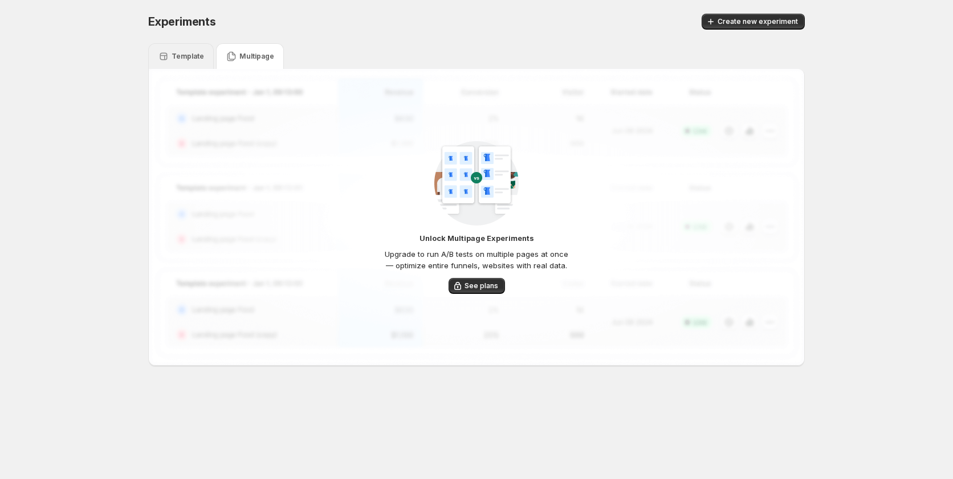
click at [174, 55] on p "Template" at bounding box center [187, 56] width 32 height 9
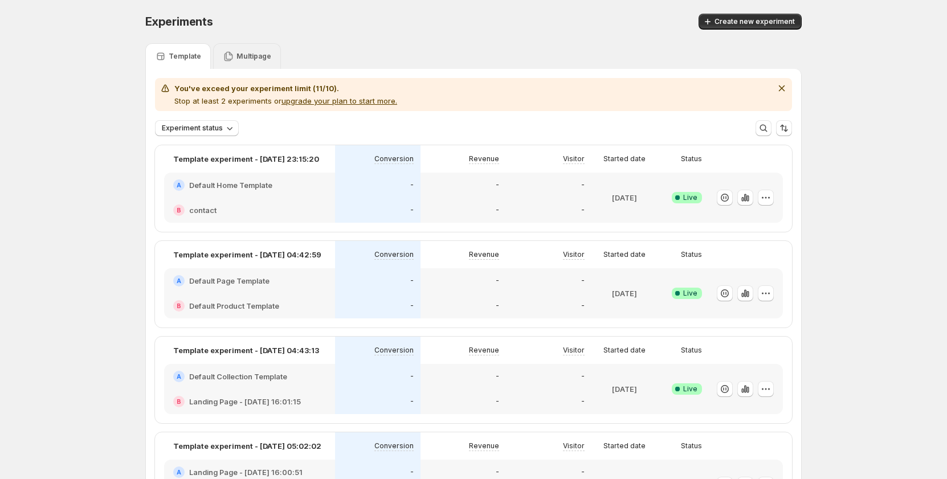
click at [240, 56] on p "Multipage" at bounding box center [253, 56] width 35 height 9
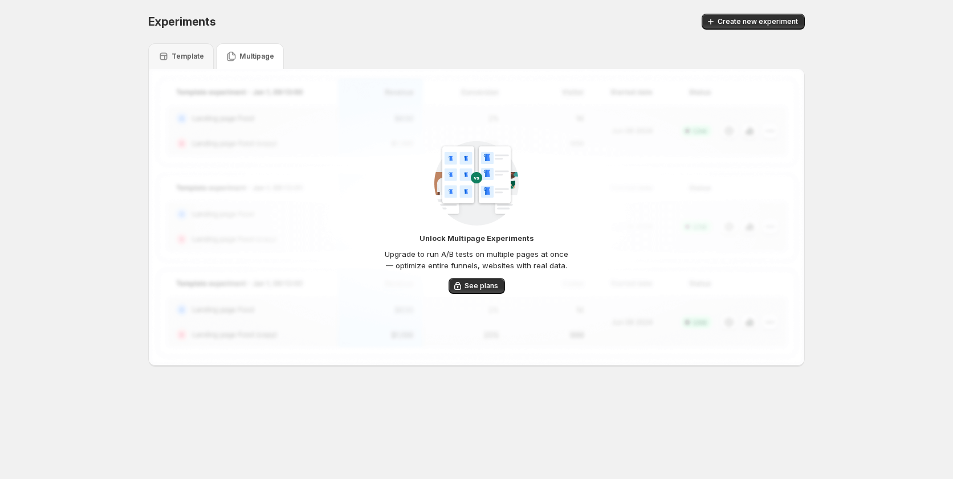
click at [637, 150] on div "Unlock Multipage Experiments Upgrade to run A/B tests on multiple pages at once…" at bounding box center [476, 217] width 655 height 296
click at [636, 157] on div "Unlock Multipage Experiments Upgrade to run A/B tests on multiple pages at once…" at bounding box center [476, 217] width 655 height 296
click at [675, 100] on div "Unlock Multipage Experiments Upgrade to run A/B tests on multiple pages at once…" at bounding box center [476, 217] width 655 height 296
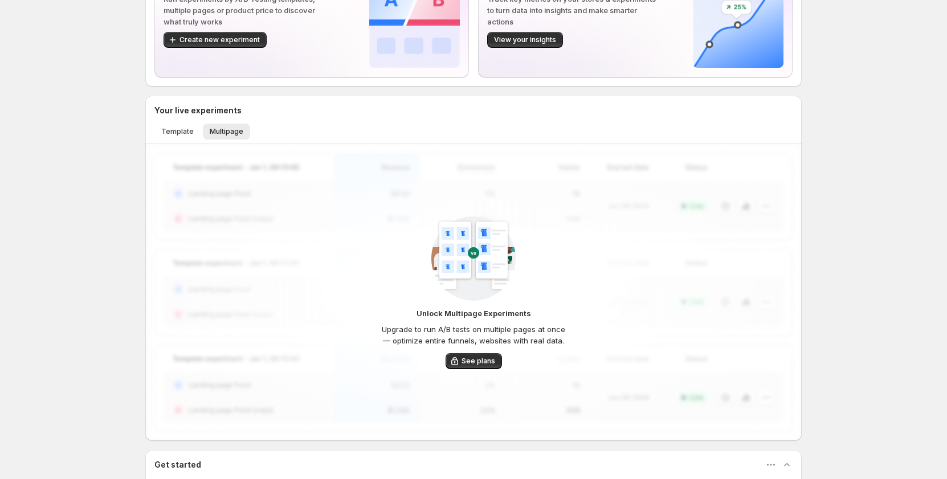
scroll to position [114, 0]
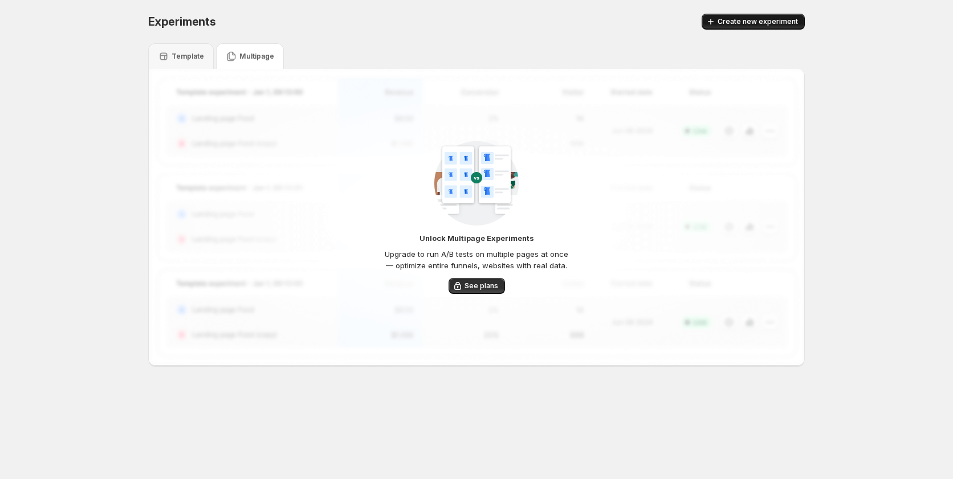
click at [749, 16] on button "Create new experiment" at bounding box center [752, 22] width 103 height 16
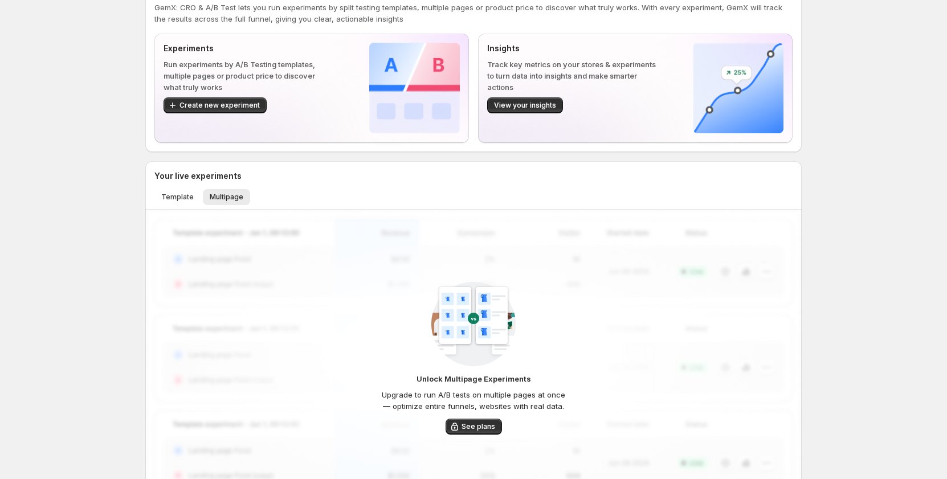
scroll to position [57, 0]
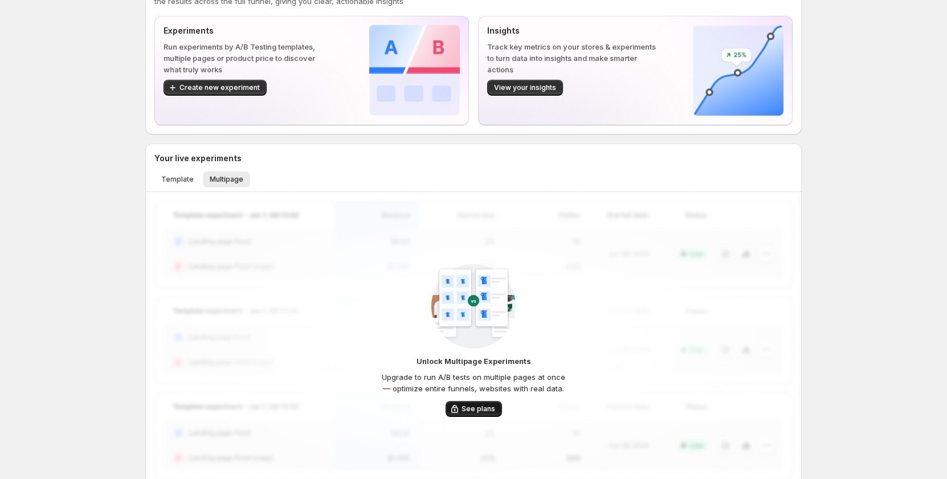
click at [471, 411] on span "See plans" at bounding box center [478, 409] width 34 height 9
click at [176, 179] on span "Template" at bounding box center [177, 179] width 32 height 9
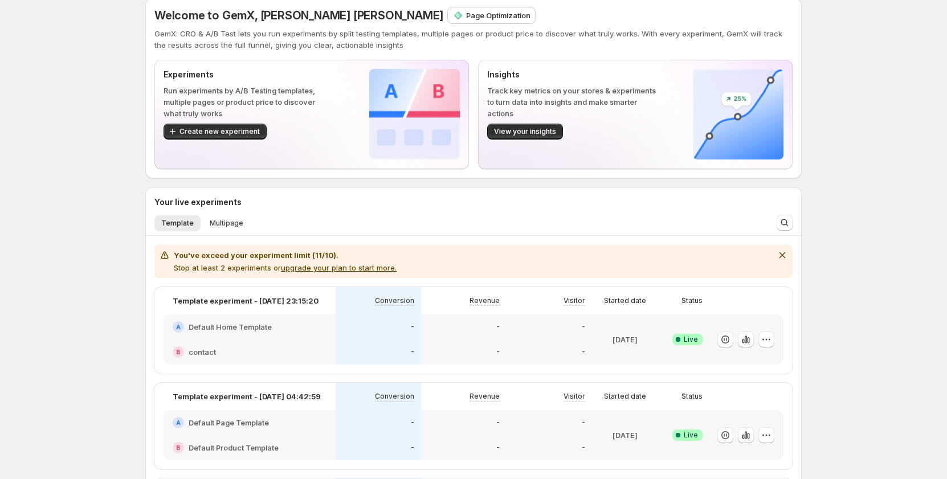
scroll to position [0, 0]
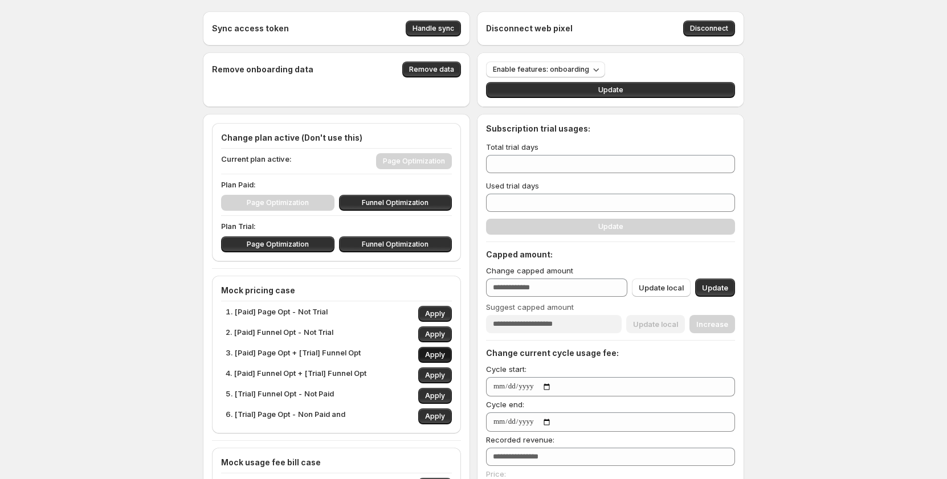
click at [437, 353] on span "Apply" at bounding box center [435, 354] width 20 height 9
type input "**"
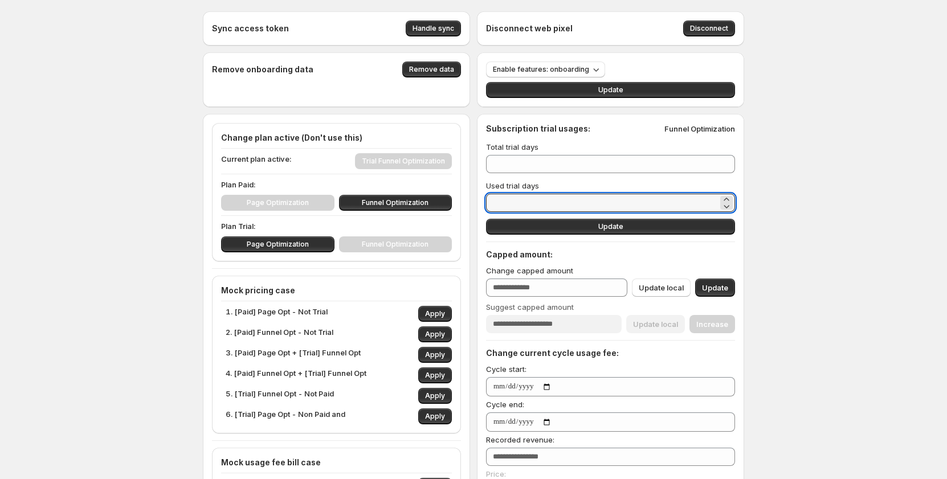
drag, startPoint x: 521, startPoint y: 204, endPoint x: 468, endPoint y: 209, distance: 52.6
click at [468, 209] on div "Sync access token Handle sync Disconnect web pixel Disconnect Remove onboarding…" at bounding box center [473, 440] width 541 height 858
type input "*"
click at [614, 227] on span "Update" at bounding box center [610, 226] width 25 height 9
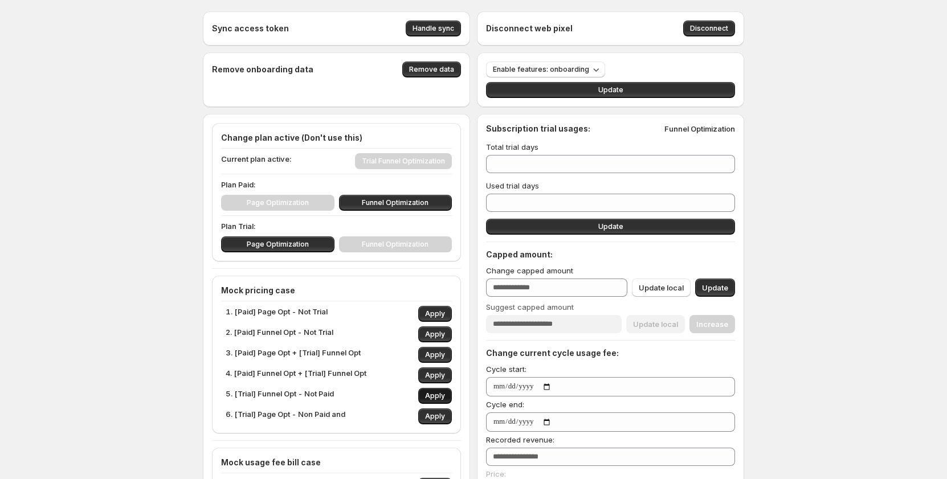
click at [431, 394] on span "Apply" at bounding box center [435, 395] width 20 height 9
type input "*"
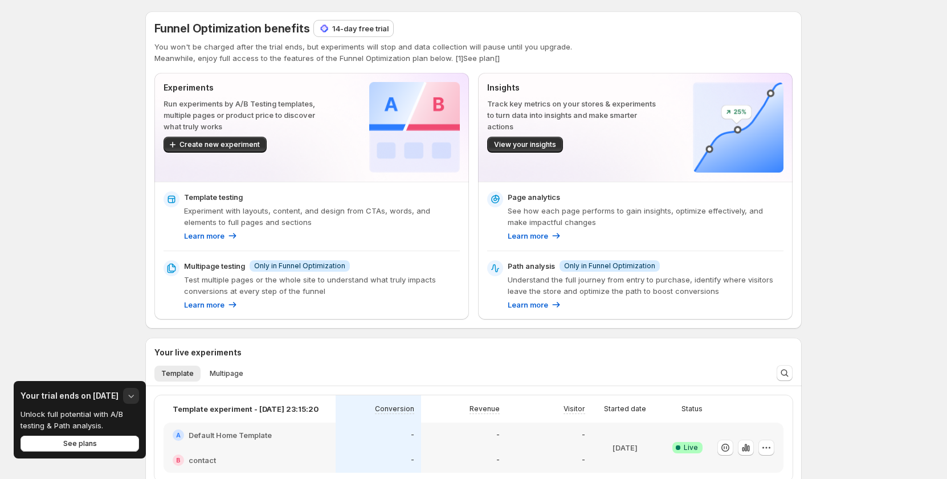
click at [129, 396] on icon "button" at bounding box center [130, 395] width 11 height 11
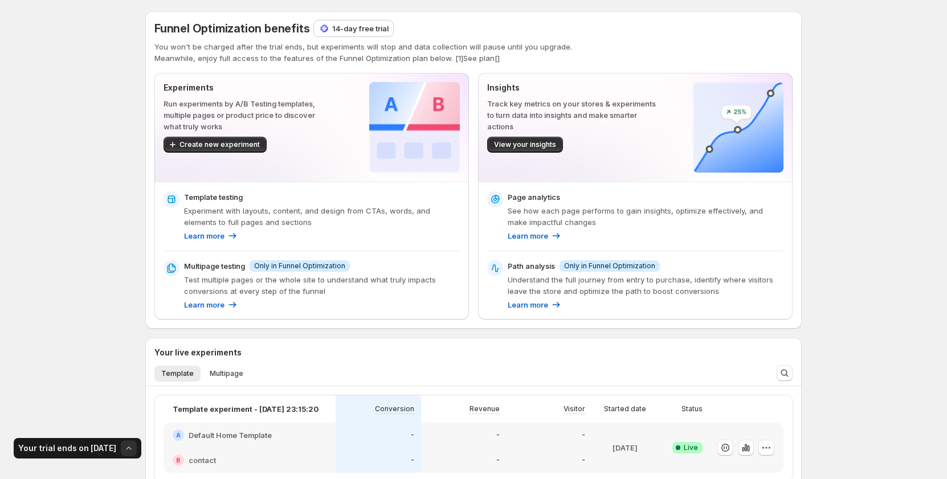
click at [128, 451] on icon "button" at bounding box center [128, 448] width 11 height 11
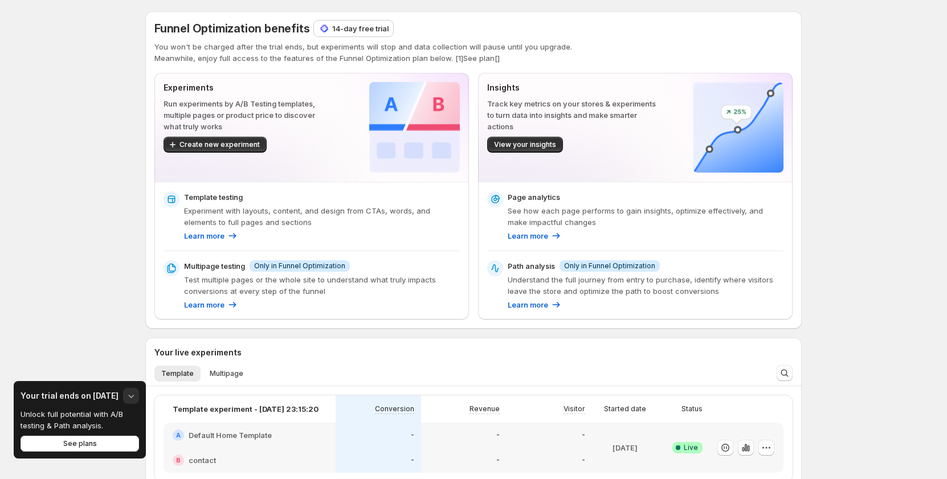
scroll to position [171, 0]
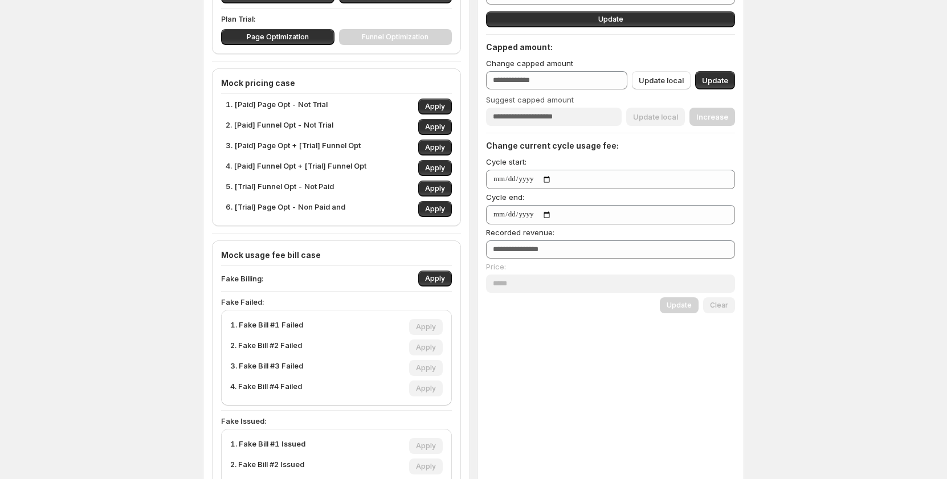
scroll to position [171, 0]
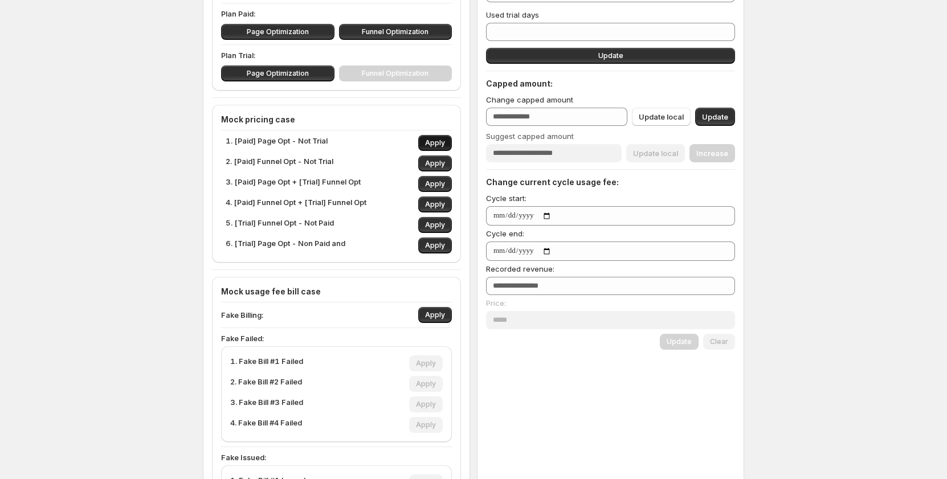
click at [433, 141] on span "Apply" at bounding box center [435, 142] width 20 height 9
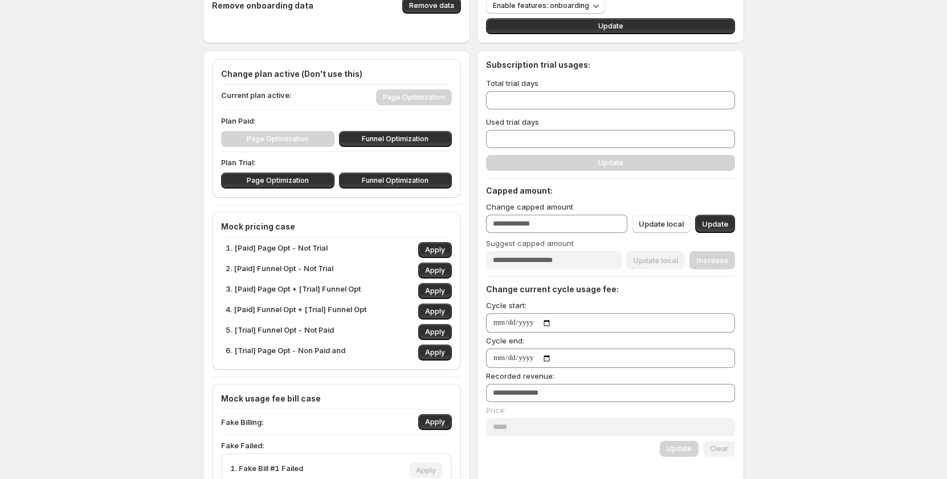
scroll to position [57, 0]
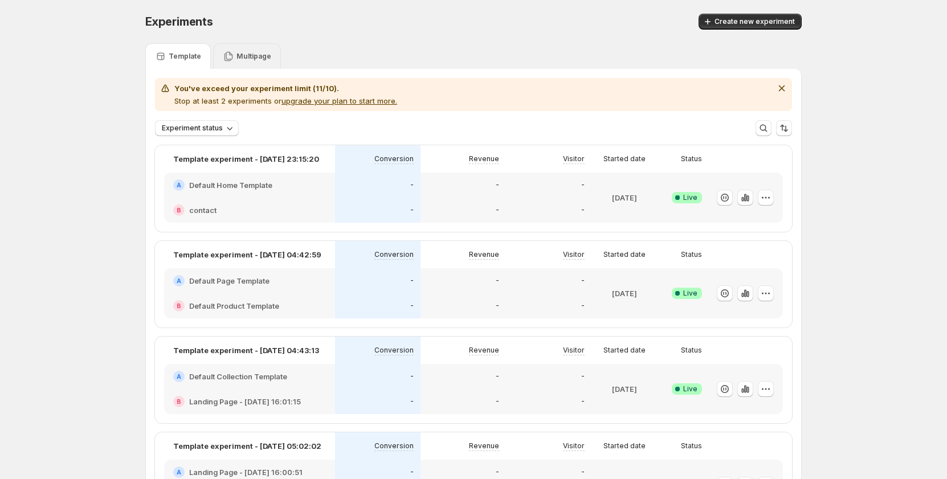
click at [275, 55] on div "Multipage" at bounding box center [247, 56] width 68 height 26
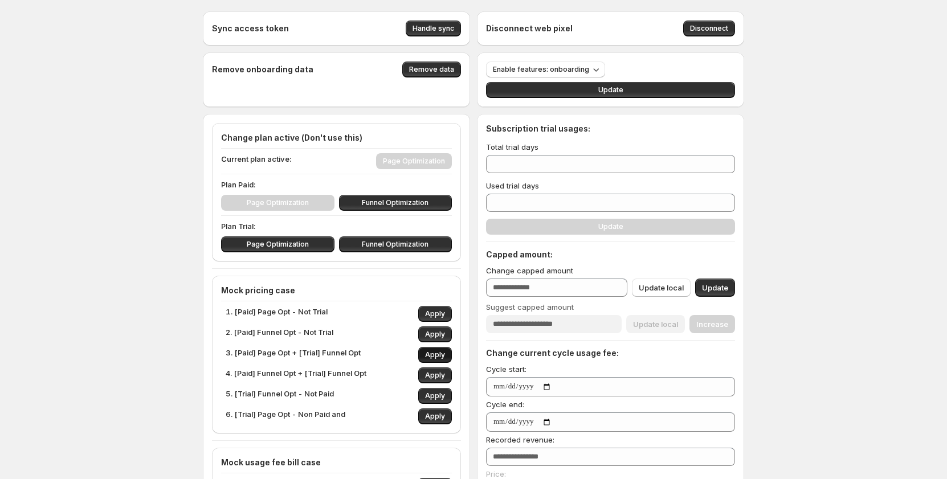
click at [430, 353] on span "Apply" at bounding box center [435, 354] width 20 height 9
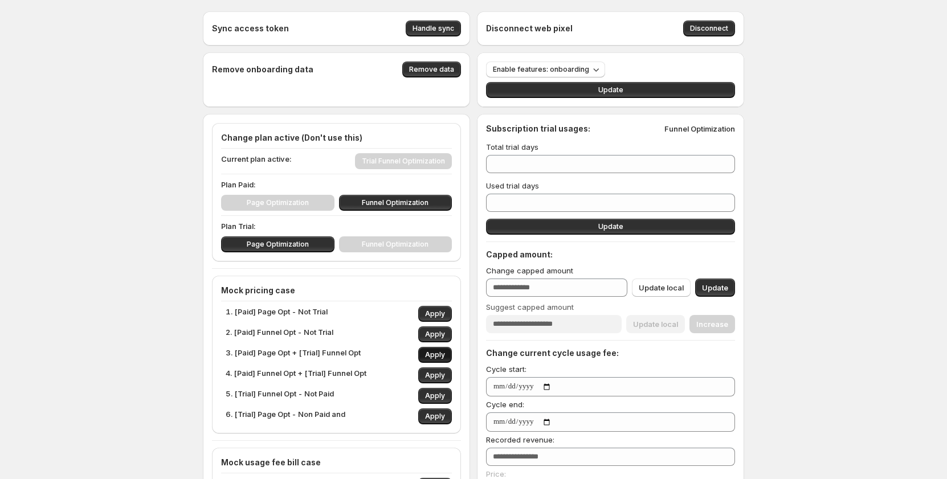
type input "**"
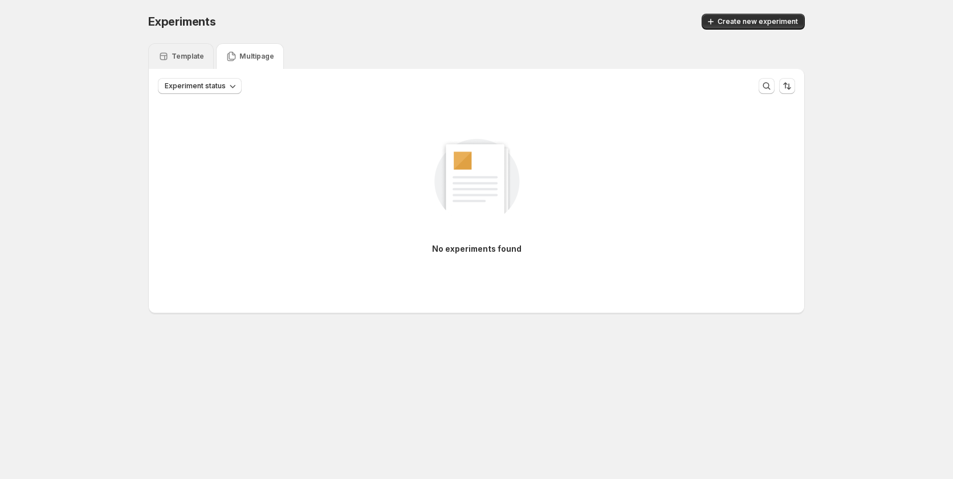
click at [190, 57] on p "Template" at bounding box center [187, 56] width 32 height 9
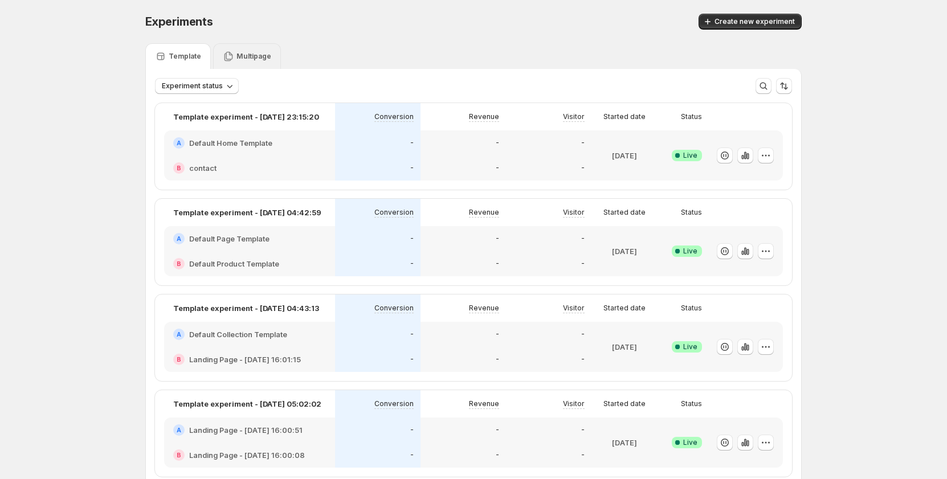
click at [250, 63] on div "Multipage" at bounding box center [247, 56] width 68 height 26
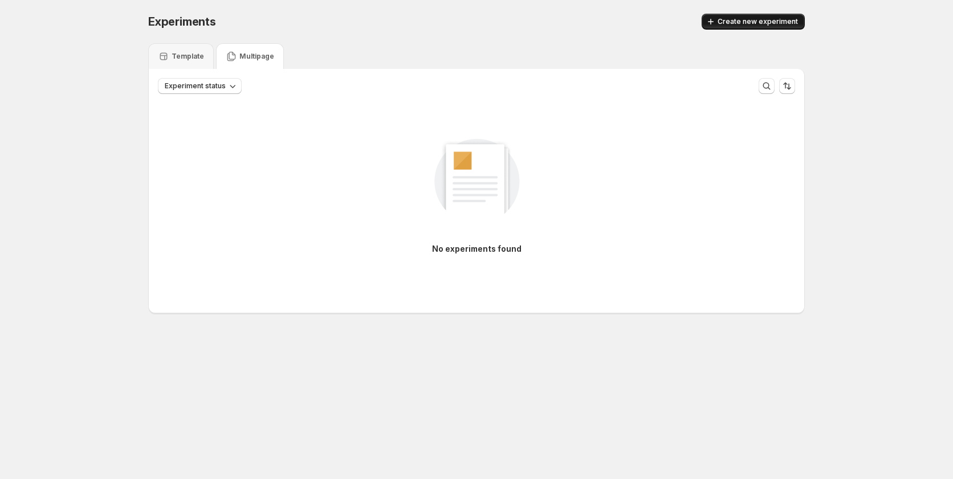
click at [727, 21] on span "Create new experiment" at bounding box center [757, 21] width 80 height 9
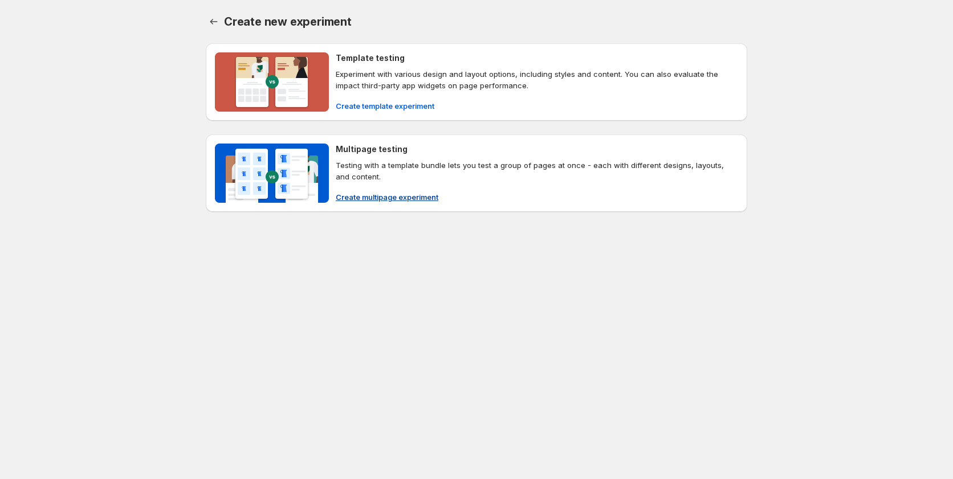
click at [404, 194] on span "Create multipage experiment" at bounding box center [387, 196] width 103 height 11
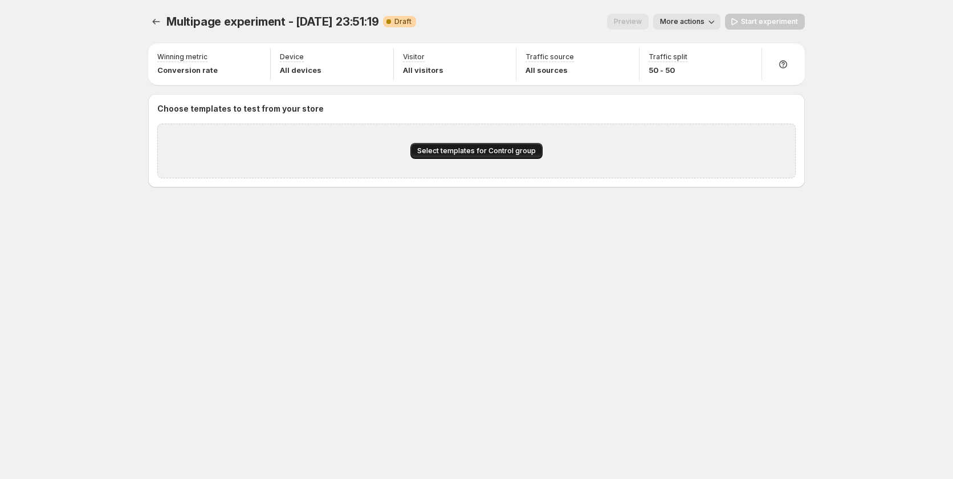
click at [429, 156] on button "Select templates for Control group" at bounding box center [476, 151] width 132 height 16
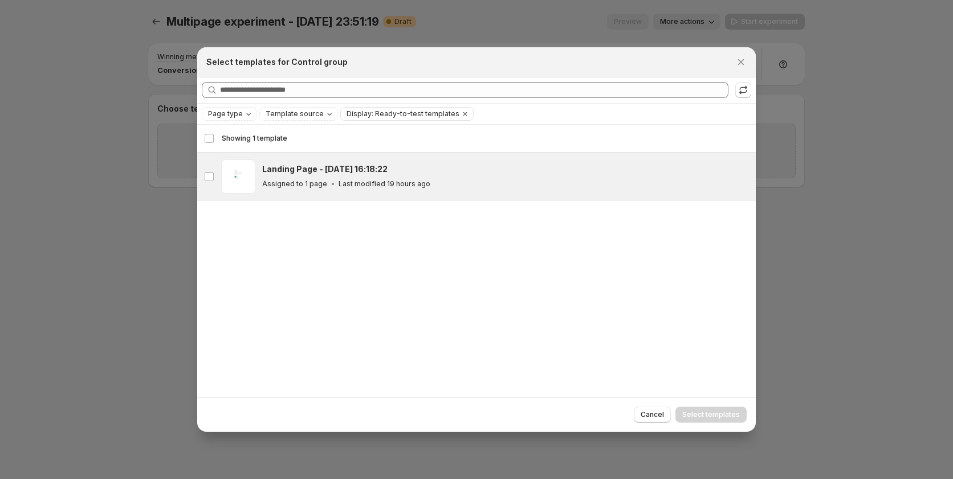
click at [398, 171] on div "Landing Page - Sep 15, 16:18:22" at bounding box center [503, 169] width 483 height 11
click at [708, 409] on button "Select templates" at bounding box center [710, 415] width 71 height 16
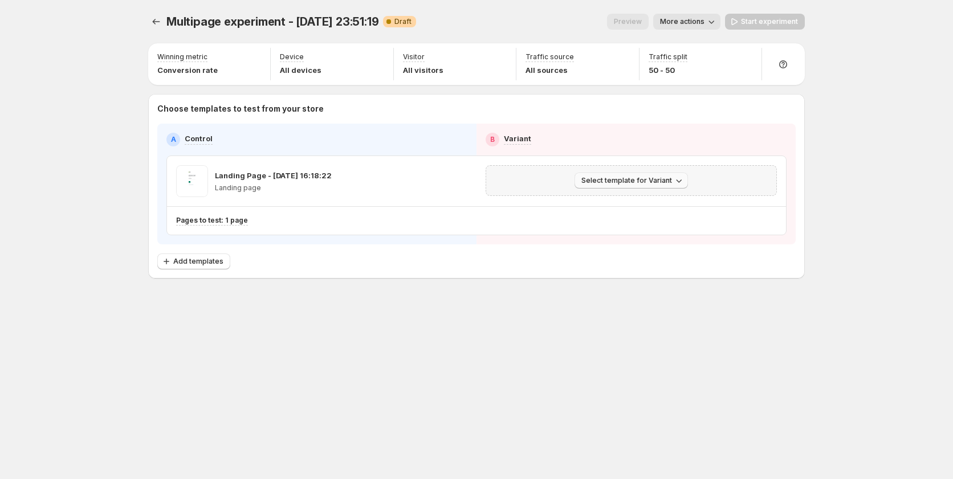
click at [639, 175] on button "Select template for Variant" at bounding box center [630, 181] width 113 height 16
click at [623, 218] on span "Create Variant based on Control" at bounding box center [633, 223] width 116 height 11
click at [771, 22] on span "Start experiment" at bounding box center [769, 21] width 57 height 9
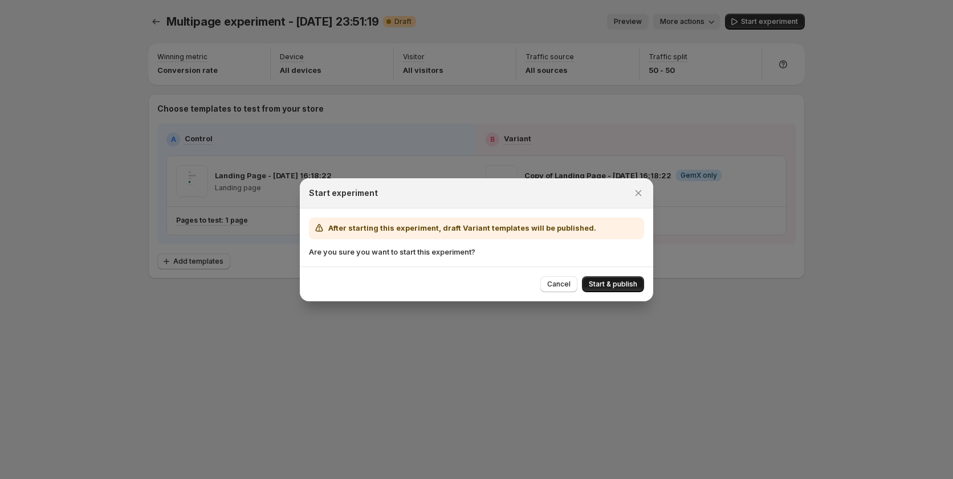
click at [608, 280] on span "Start & publish" at bounding box center [613, 284] width 48 height 9
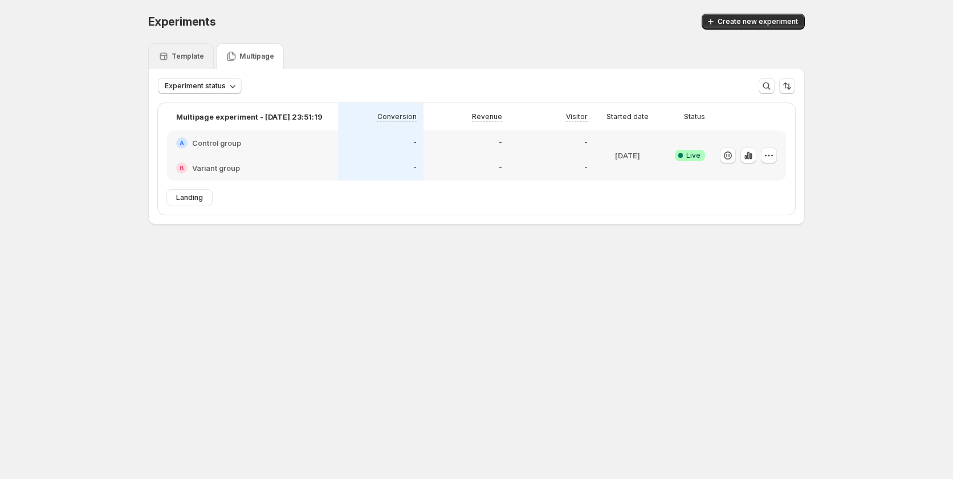
click at [189, 57] on p "Template" at bounding box center [187, 56] width 32 height 9
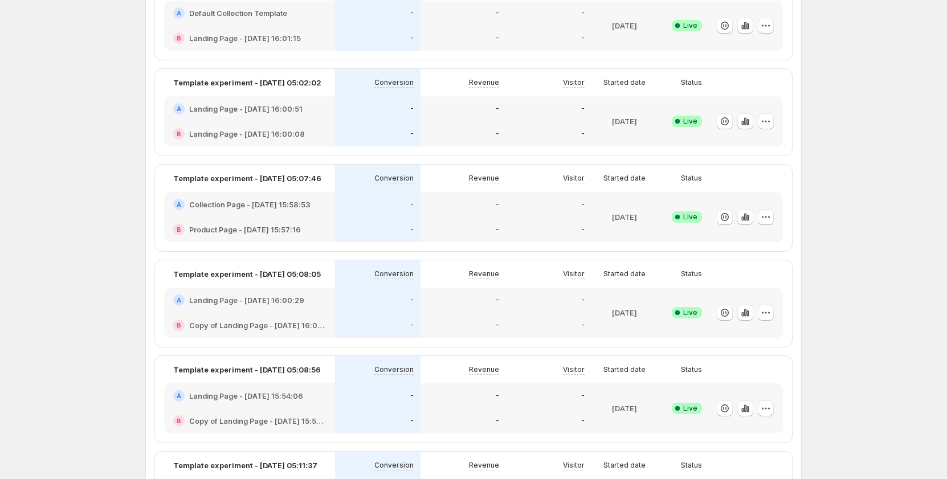
scroll to position [151, 0]
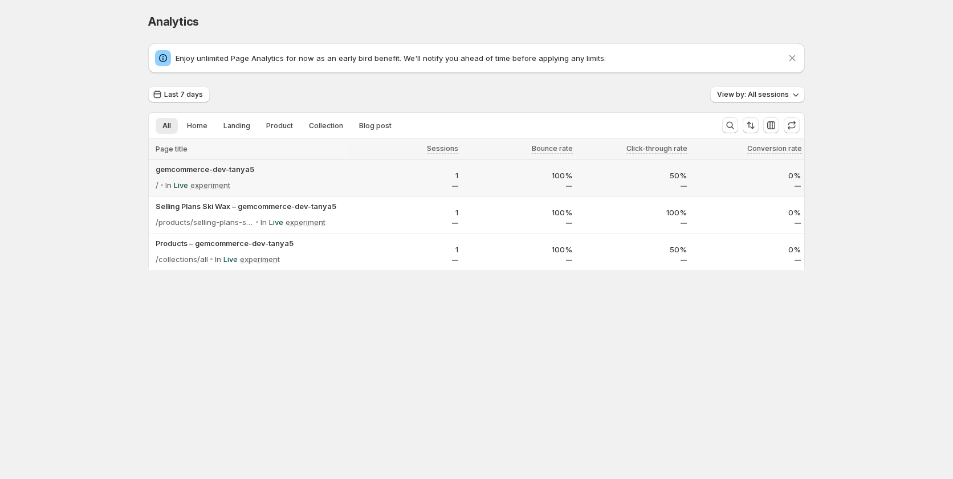
click at [278, 181] on div "/ In Live experiment" at bounding box center [250, 185] width 188 height 16
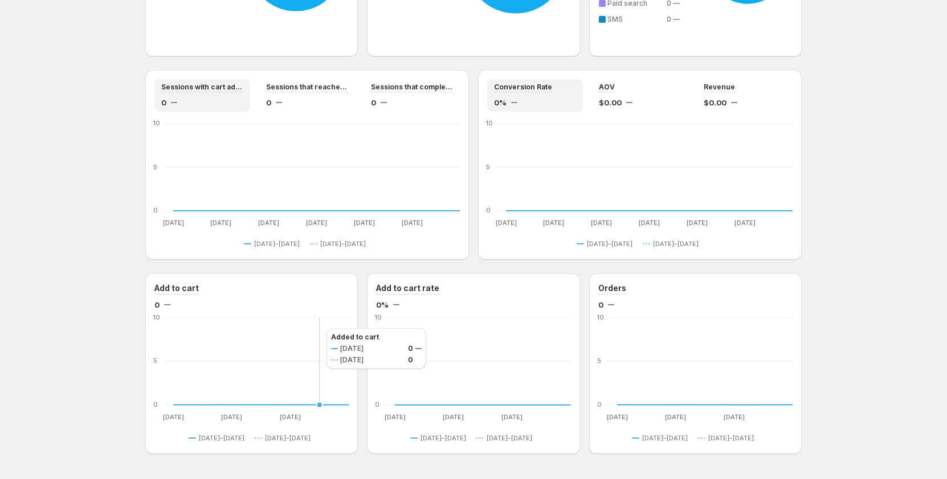
scroll to position [905, 0]
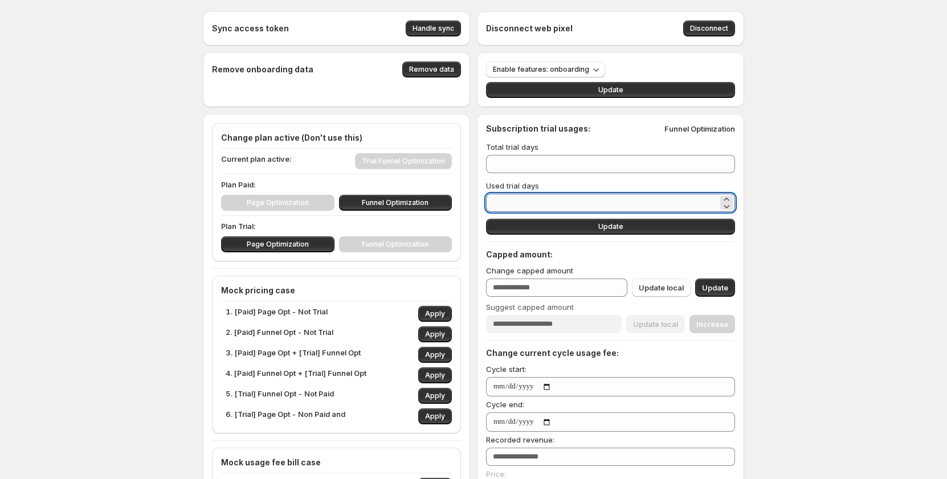
drag, startPoint x: 523, startPoint y: 202, endPoint x: 494, endPoint y: 207, distance: 29.4
click at [494, 207] on input "*" at bounding box center [602, 203] width 232 height 18
type input "*"
type input "**"
type input "*"
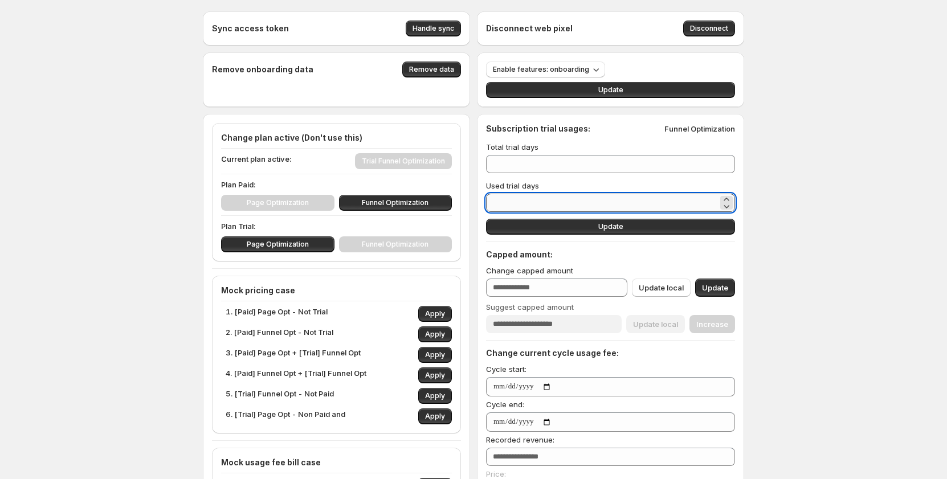
type input "**"
click at [579, 227] on button "Update" at bounding box center [610, 227] width 249 height 16
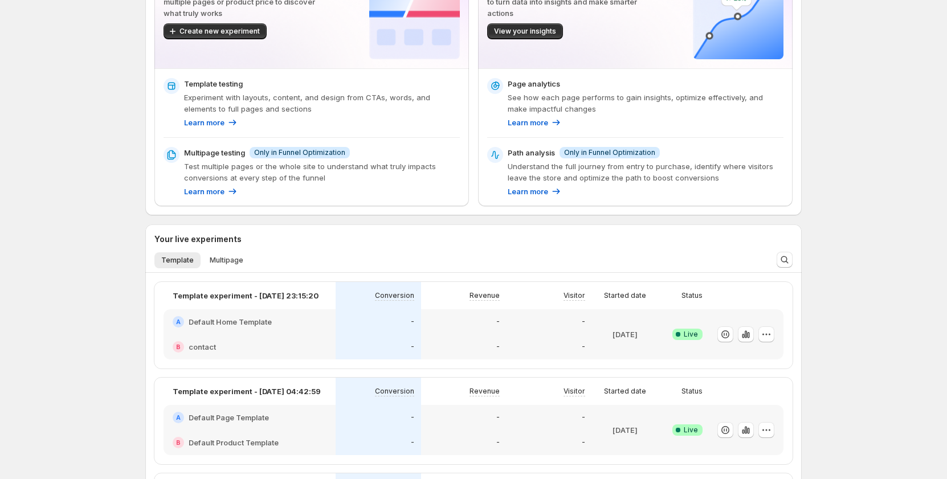
scroll to position [114, 0]
click at [227, 260] on span "Multipage" at bounding box center [227, 259] width 34 height 9
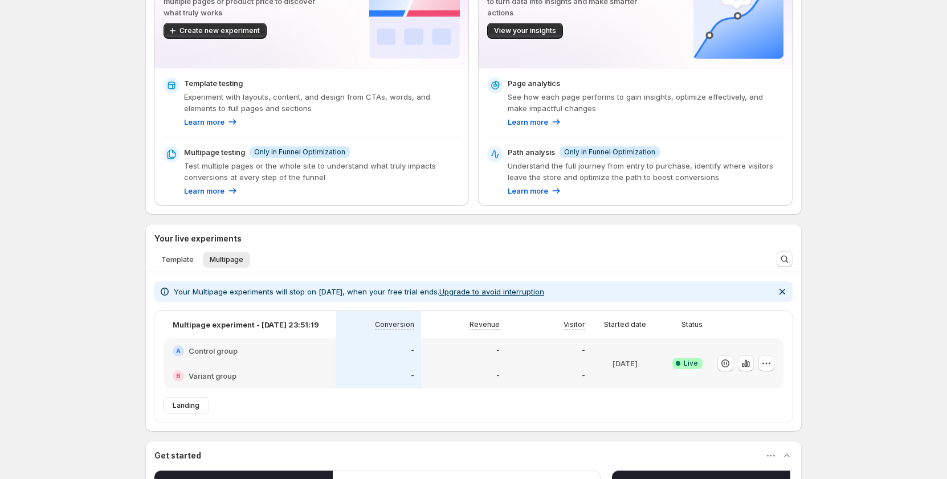
scroll to position [171, 0]
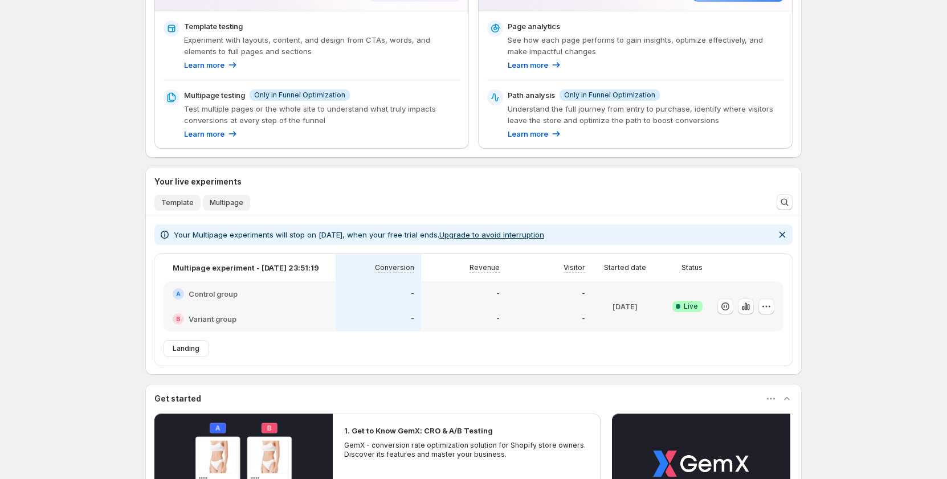
click at [189, 201] on span "Template" at bounding box center [177, 202] width 32 height 9
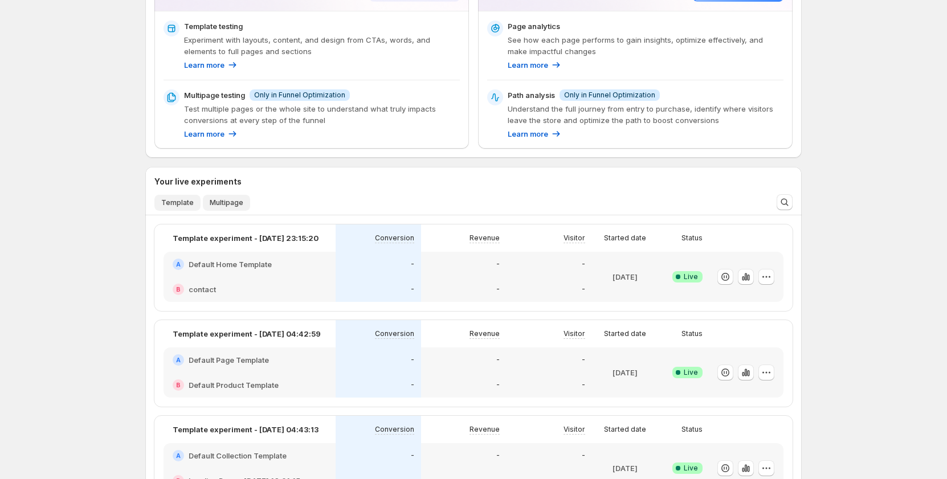
click at [211, 204] on span "Multipage" at bounding box center [227, 202] width 34 height 9
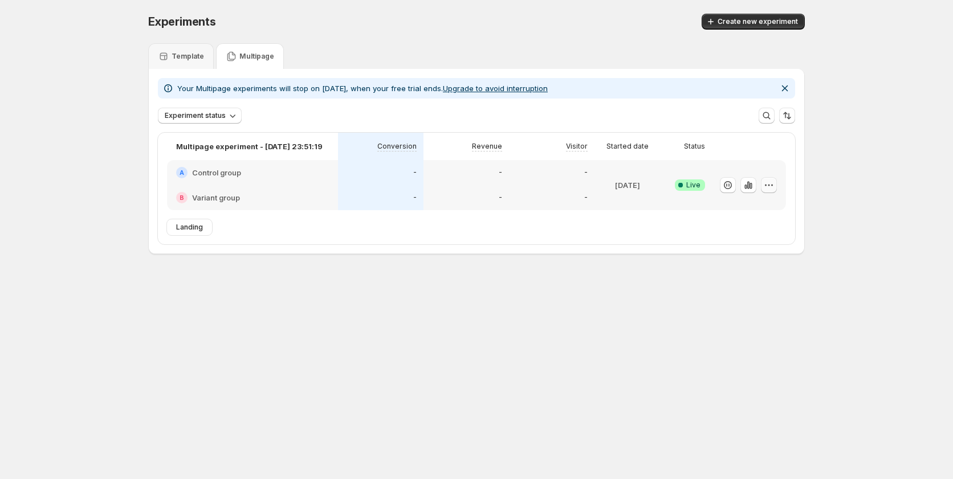
click at [770, 185] on icon "button" at bounding box center [768, 184] width 11 height 11
click at [745, 242] on span "End experiment" at bounding box center [779, 247] width 119 height 11
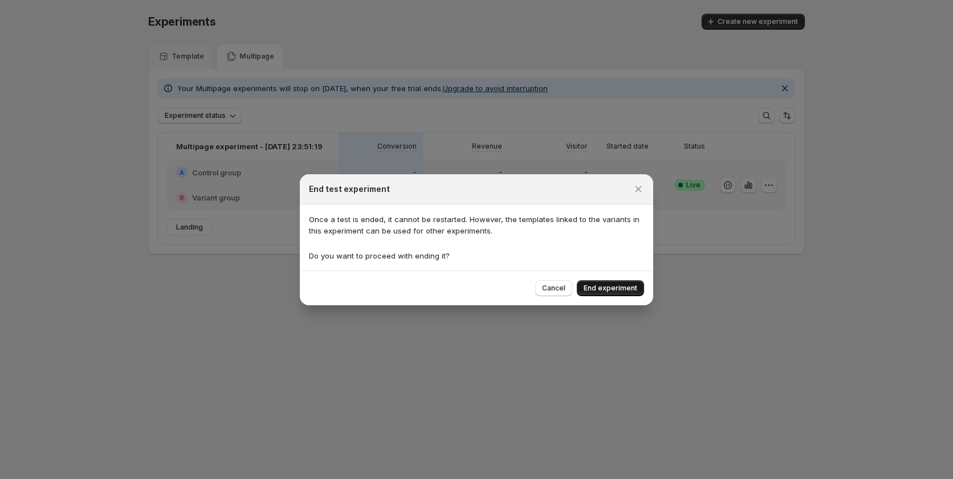
click at [625, 291] on span "End experiment" at bounding box center [610, 288] width 54 height 9
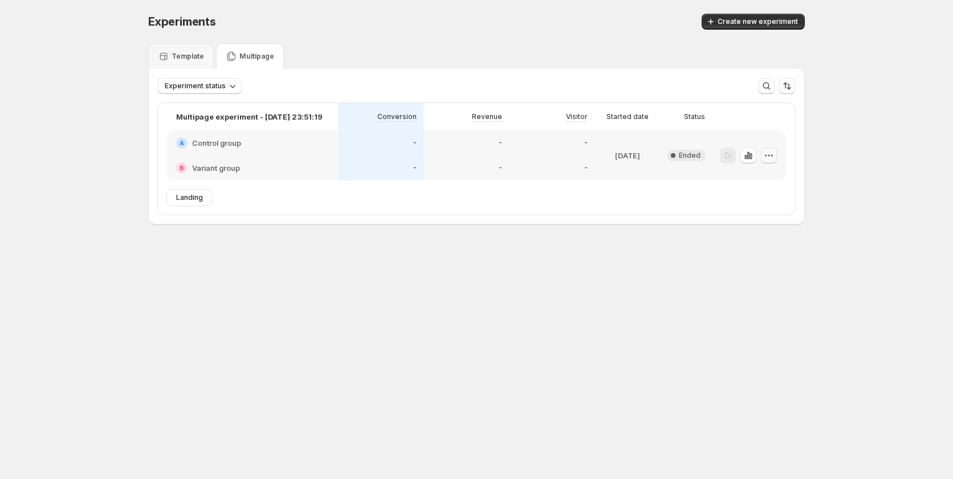
click at [770, 159] on icon "button" at bounding box center [768, 155] width 11 height 11
click at [743, 236] on icon "button" at bounding box center [739, 237] width 11 height 11
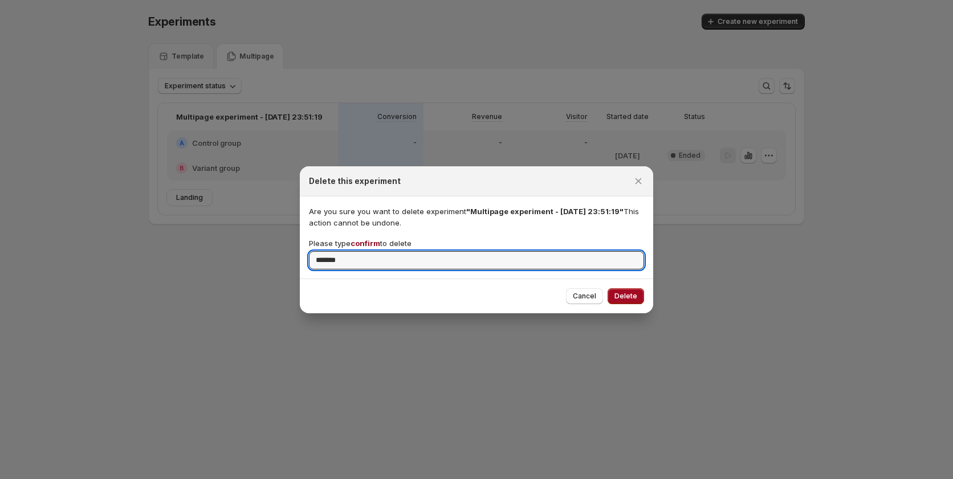
type input "*******"
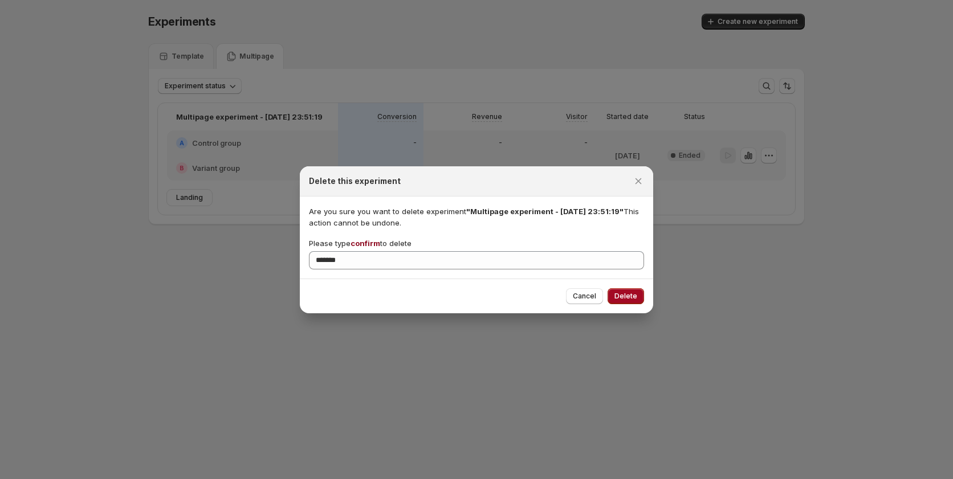
click at [630, 296] on span "Delete" at bounding box center [625, 296] width 23 height 9
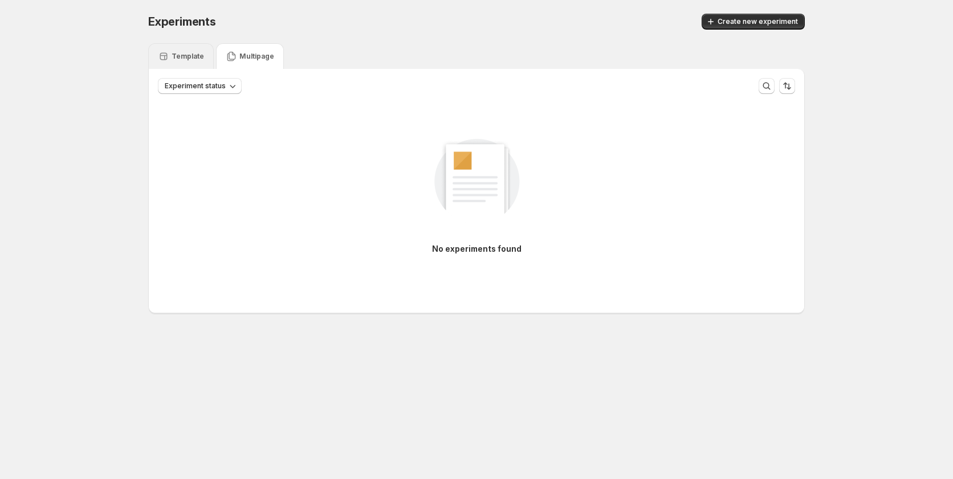
click at [164, 63] on div "Template" at bounding box center [181, 56] width 66 height 26
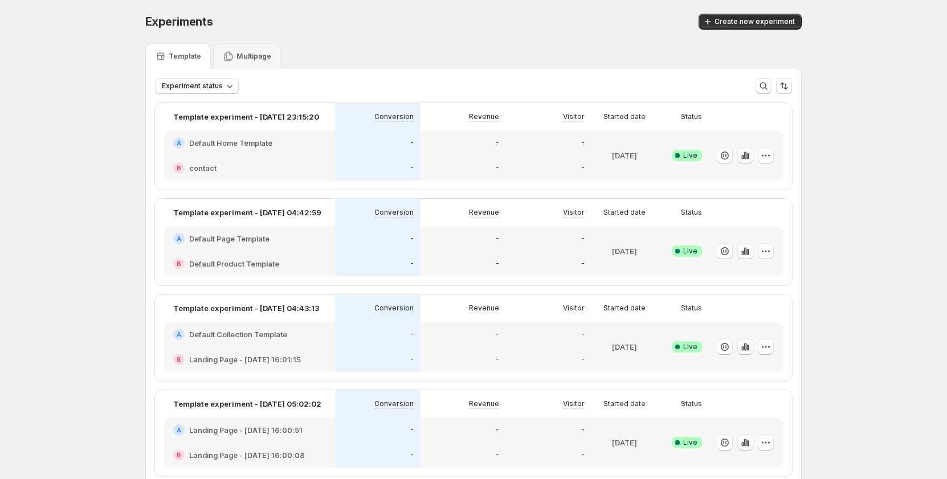
click at [231, 58] on icon at bounding box center [228, 56] width 11 height 11
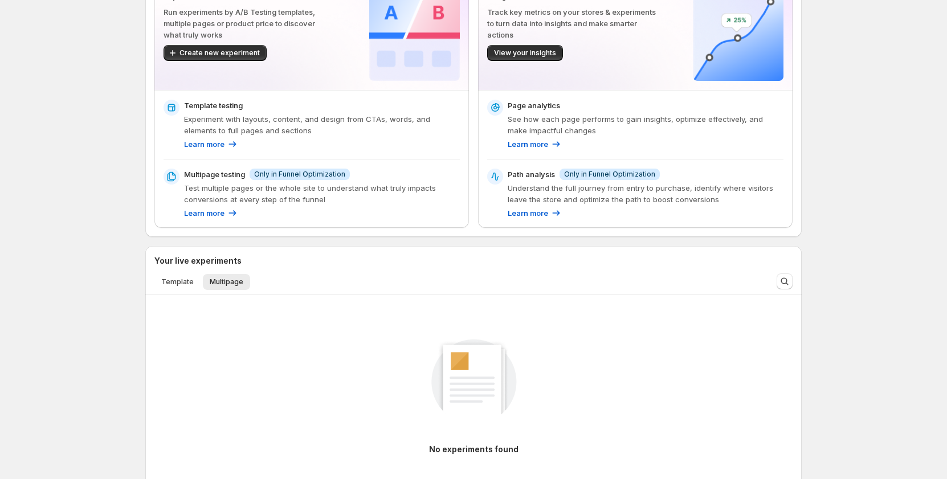
scroll to position [114, 0]
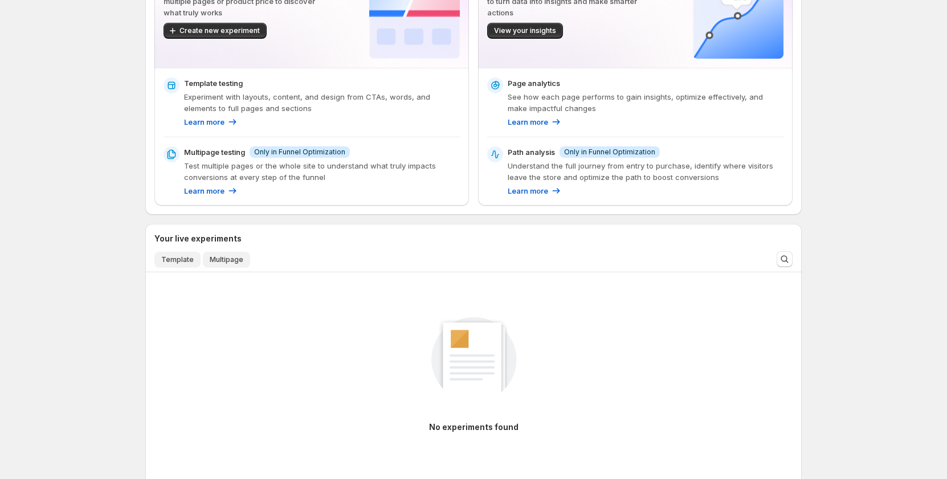
click at [184, 260] on span "Template" at bounding box center [177, 259] width 32 height 9
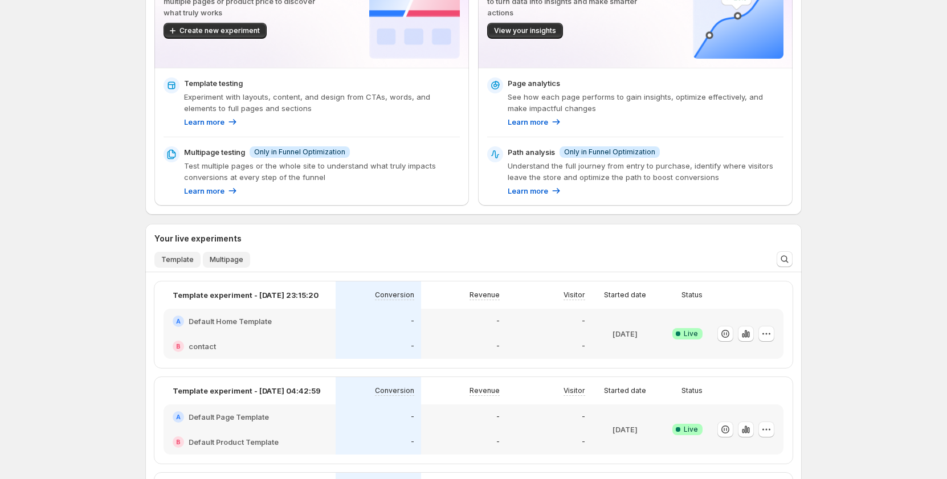
click at [224, 259] on span "Multipage" at bounding box center [227, 259] width 34 height 9
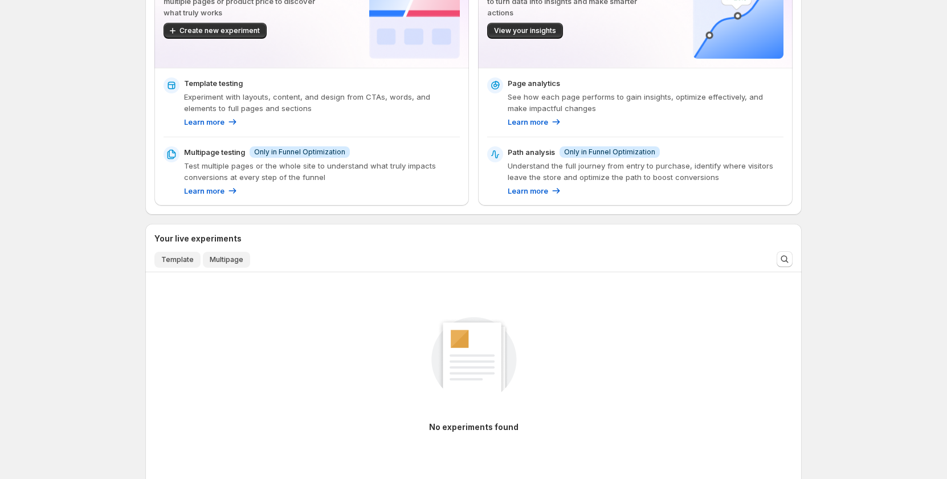
click at [184, 257] on span "Template" at bounding box center [177, 259] width 32 height 9
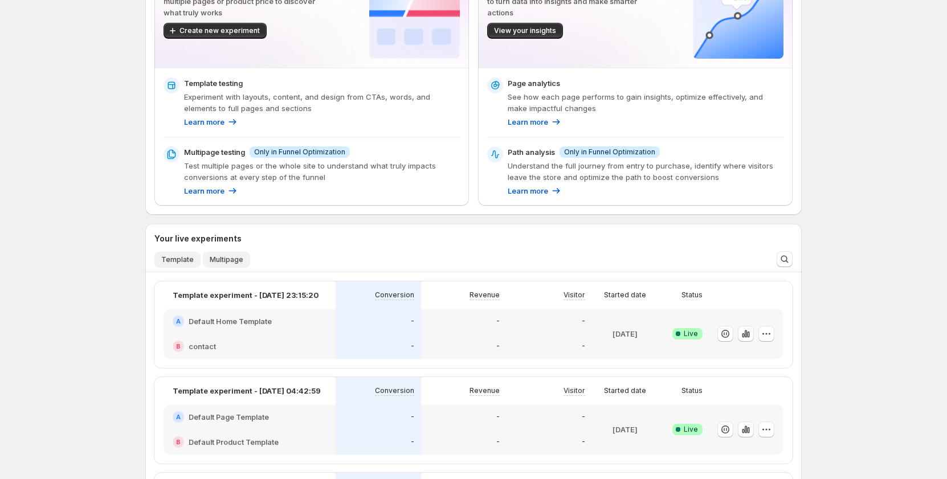
click at [219, 259] on span "Multipage" at bounding box center [227, 259] width 34 height 9
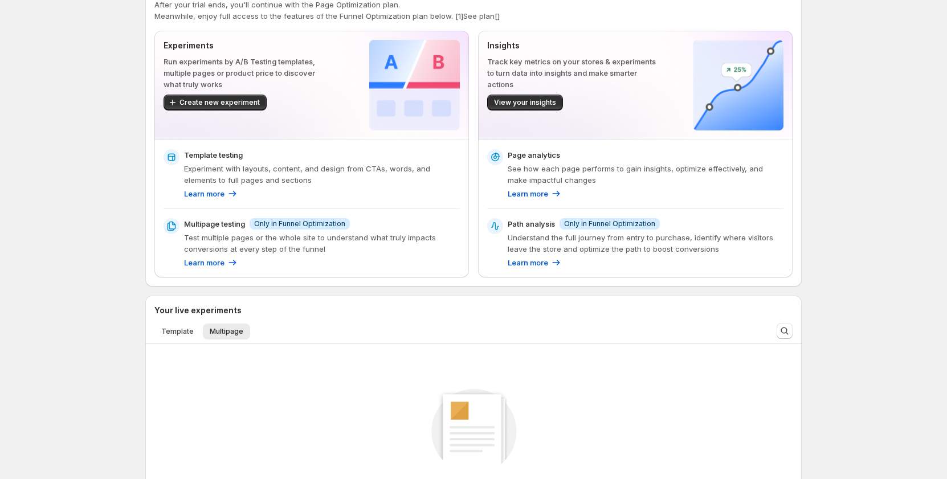
scroll to position [0, 0]
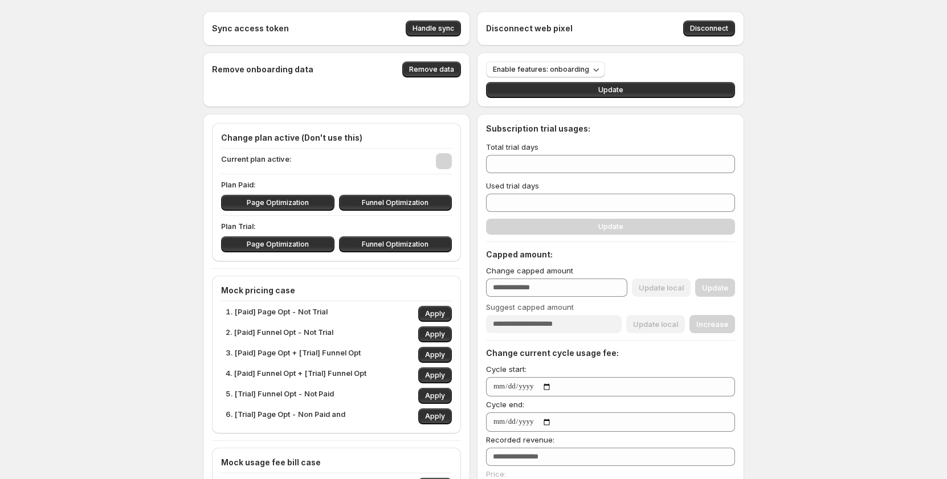
type input "***"
type input "**"
type input "*"
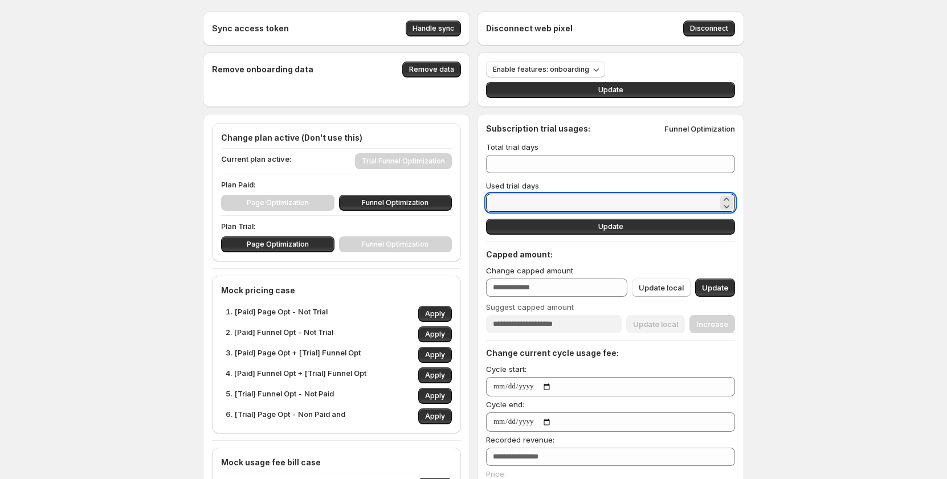
drag, startPoint x: 555, startPoint y: 208, endPoint x: 483, endPoint y: 207, distance: 72.4
type input "**"
click at [443, 354] on span "Apply" at bounding box center [435, 354] width 20 height 9
type input "*"
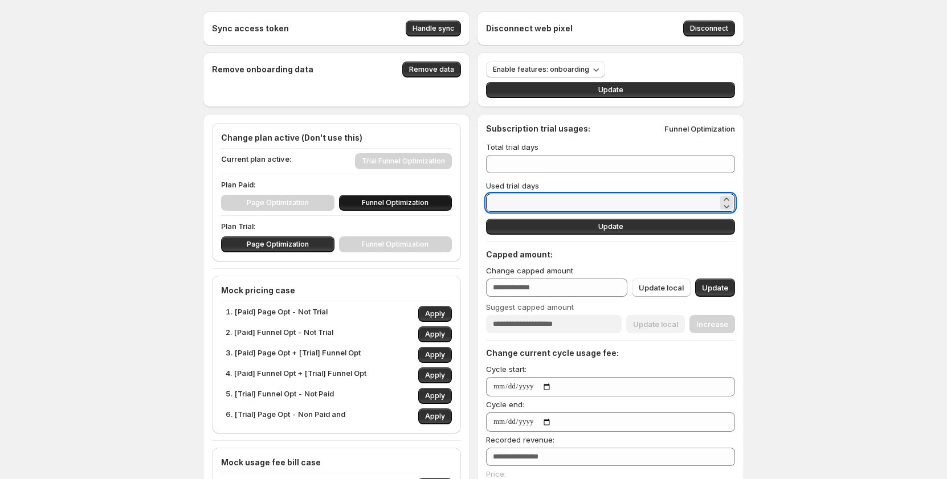
drag, startPoint x: 531, startPoint y: 207, endPoint x: 444, endPoint y: 196, distance: 87.8
click at [444, 196] on div "Sync access token Handle sync Disconnect web pixel Disconnect Remove onboarding…" at bounding box center [473, 440] width 541 height 858
type input "*"
type input "**"
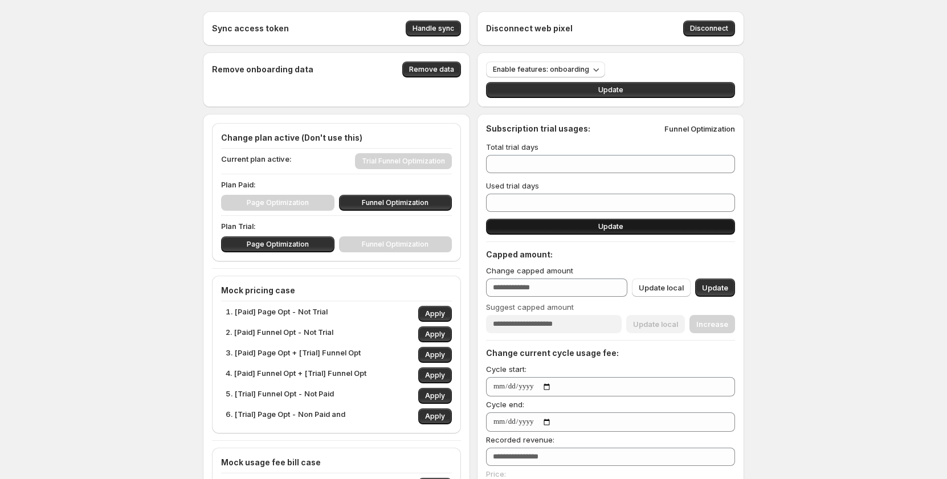
click at [606, 232] on button "Update" at bounding box center [610, 227] width 249 height 16
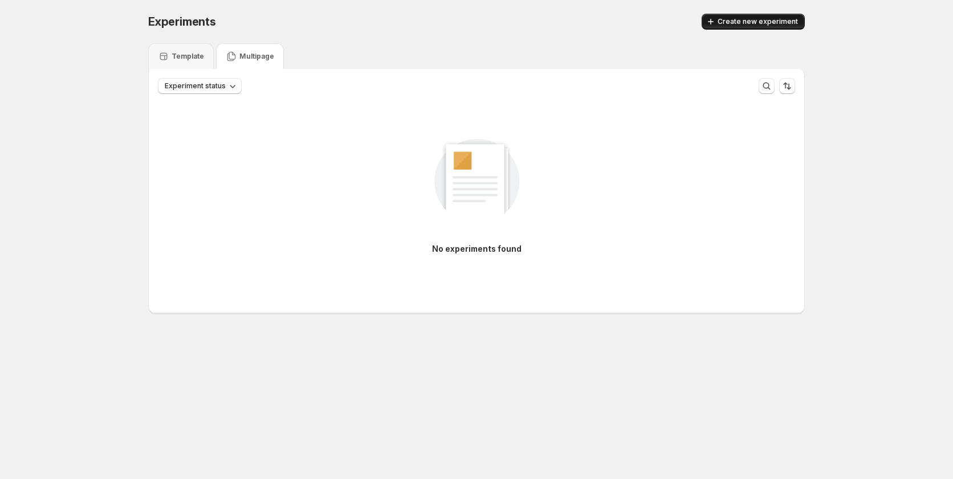
click at [759, 23] on span "Create new experiment" at bounding box center [757, 21] width 80 height 9
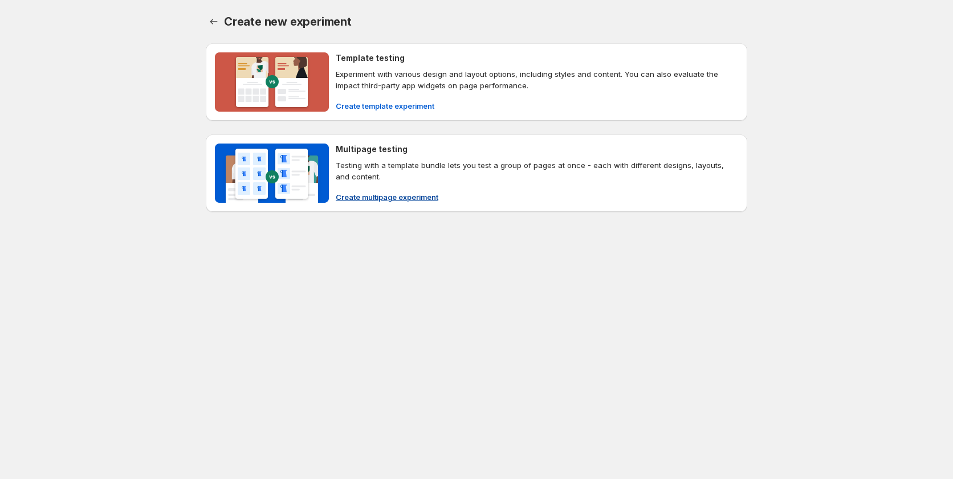
click at [358, 202] on span "Create multipage experiment" at bounding box center [387, 196] width 103 height 11
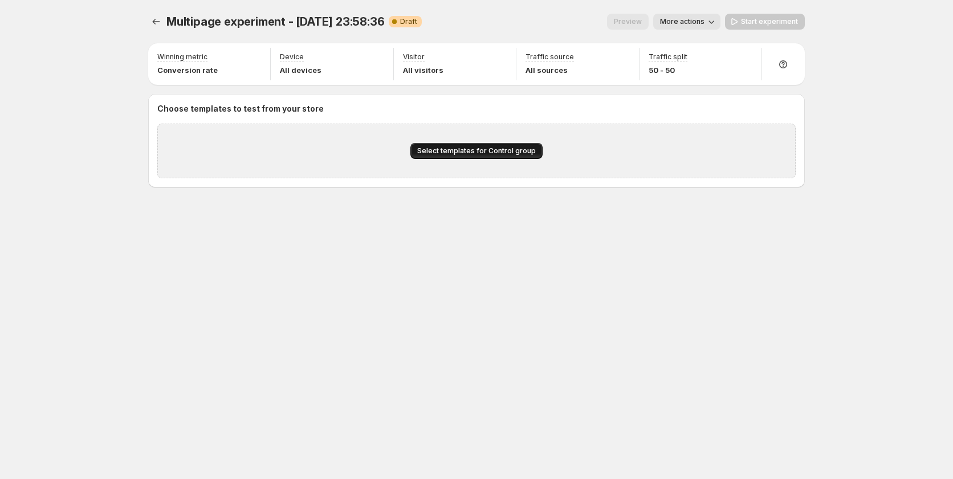
click at [469, 153] on span "Select templates for Control group" at bounding box center [476, 150] width 119 height 9
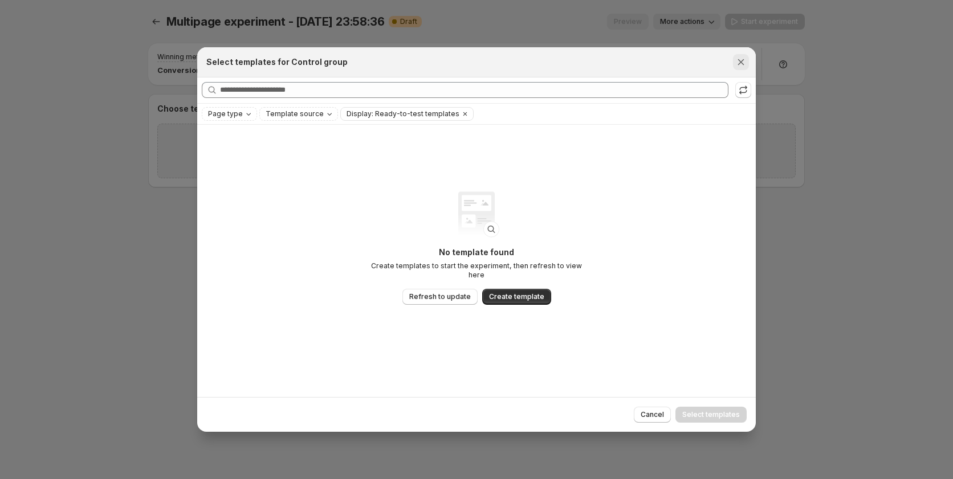
click at [744, 64] on icon "Close" at bounding box center [740, 61] width 11 height 11
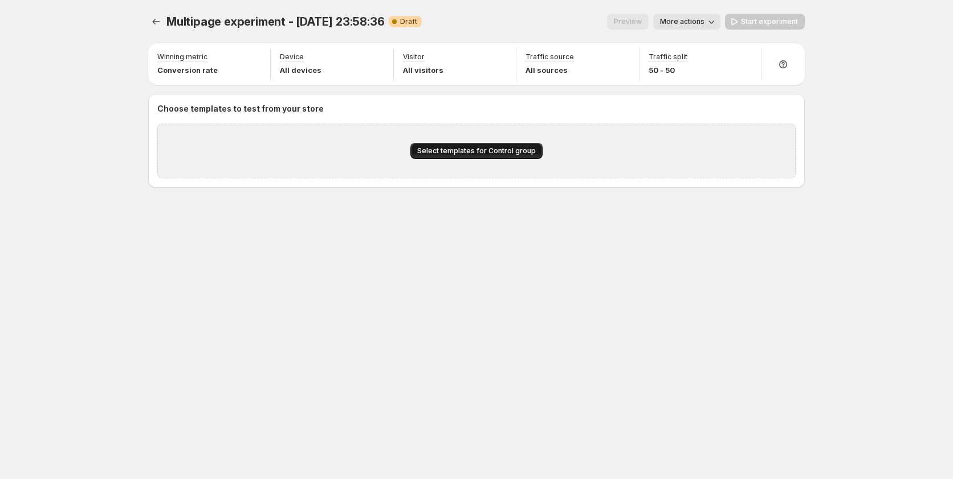
click at [448, 147] on span "Select templates for Control group" at bounding box center [476, 150] width 119 height 9
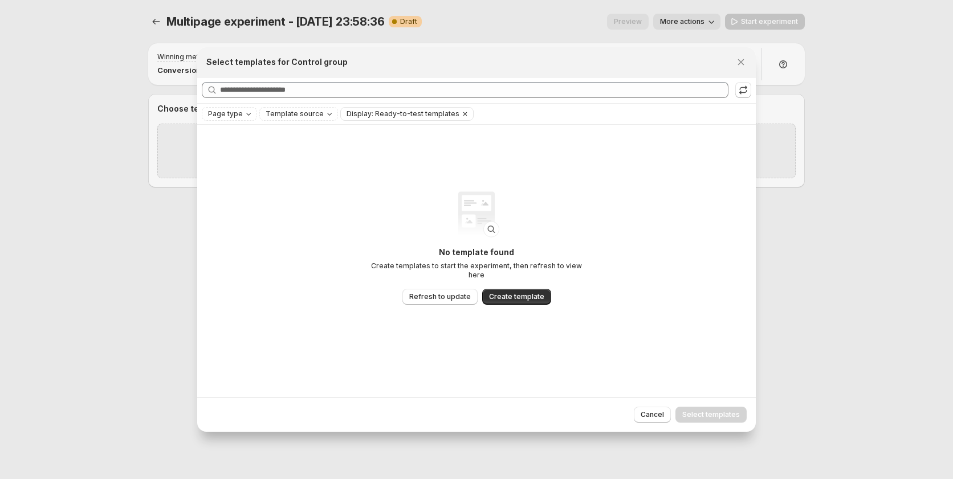
click at [460, 112] on icon "Clear" at bounding box center [464, 113] width 9 height 9
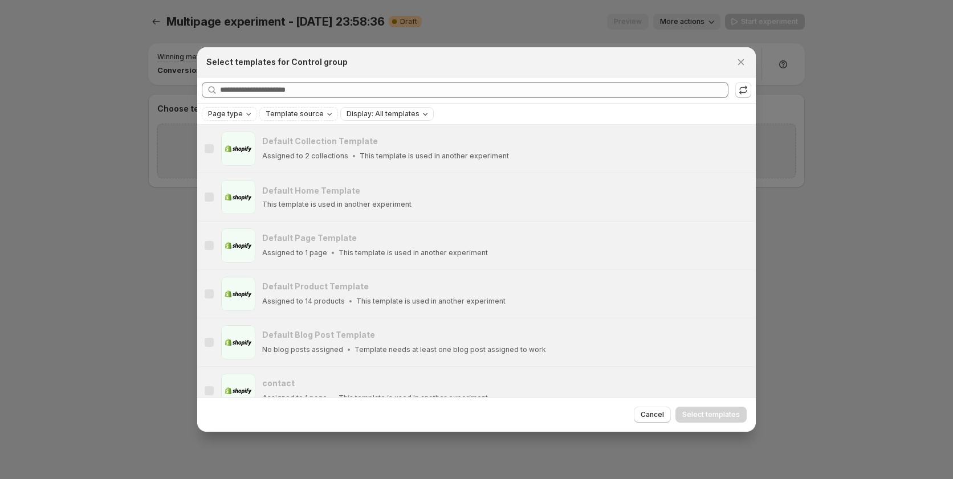
click at [740, 71] on div "Select templates for Control group" at bounding box center [476, 62] width 558 height 30
click at [742, 89] on icon ":r49:" at bounding box center [742, 89] width 11 height 11
click at [235, 113] on span "Page type" at bounding box center [225, 113] width 35 height 9
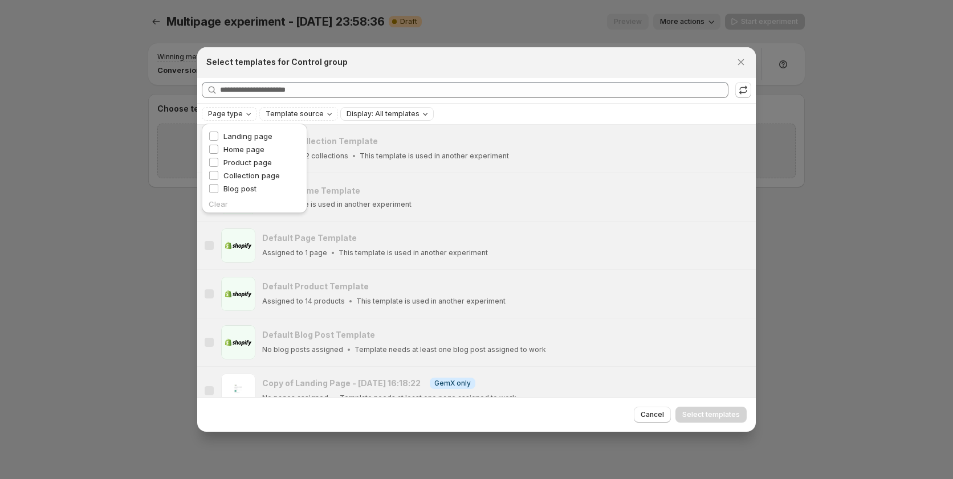
click at [382, 120] on button "Display: All templates" at bounding box center [387, 114] width 92 height 13
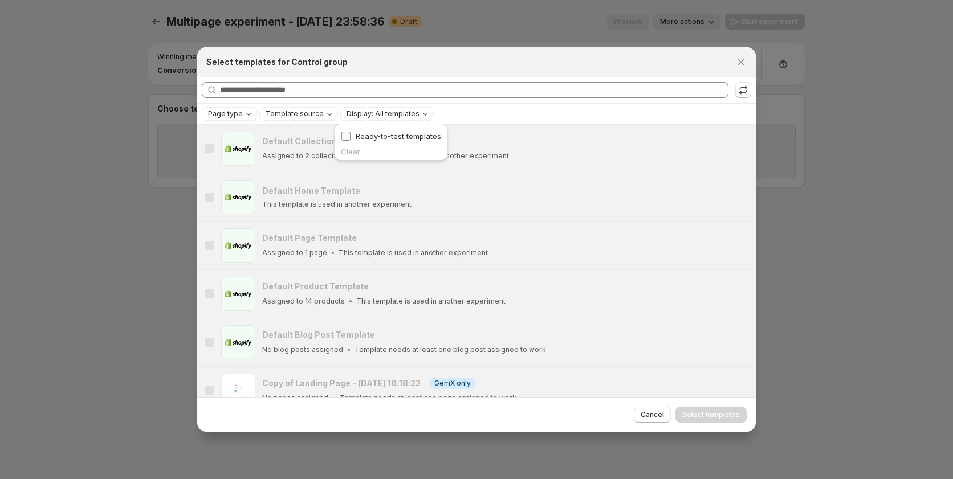
click at [384, 137] on span "Ready-to-test templates" at bounding box center [398, 136] width 85 height 9
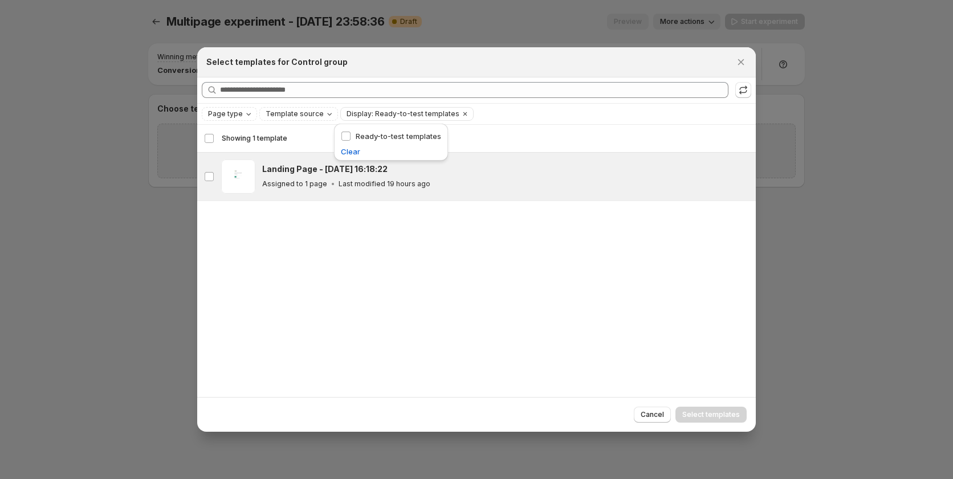
drag, startPoint x: 456, startPoint y: 170, endPoint x: 509, endPoint y: 209, distance: 65.2
click at [456, 170] on div "Landing Page - Sep 15, 16:18:22" at bounding box center [503, 169] width 483 height 11
click at [717, 415] on span "Select templates" at bounding box center [711, 414] width 58 height 9
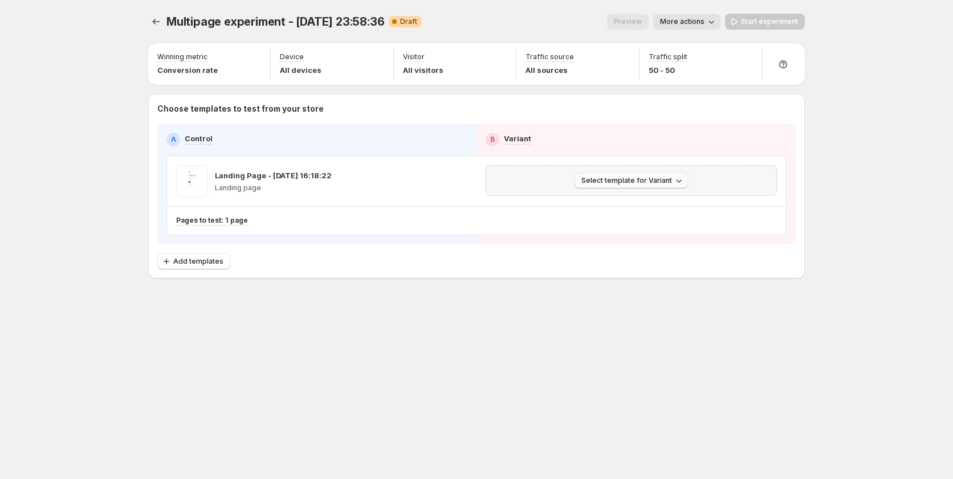
click at [618, 180] on span "Select template for Variant" at bounding box center [626, 180] width 91 height 9
click at [158, 23] on icon "Experiments" at bounding box center [155, 21] width 11 height 11
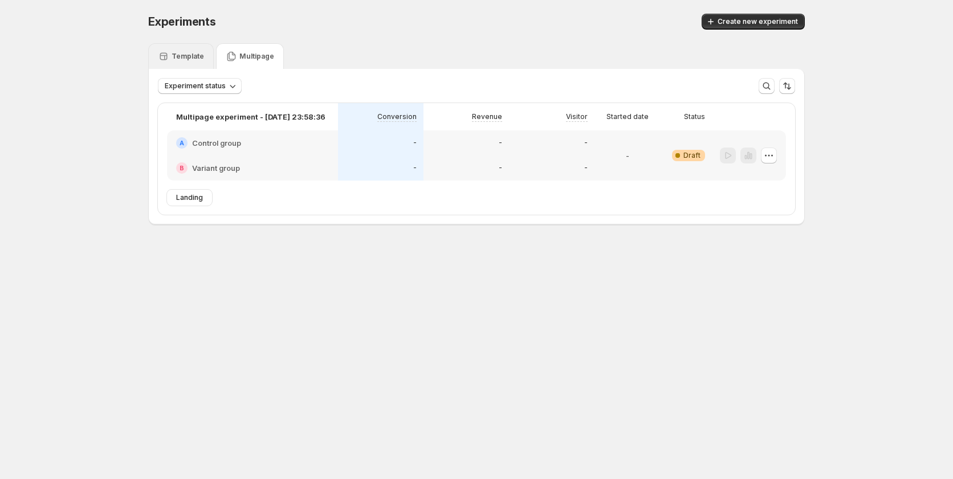
click at [190, 58] on p "Template" at bounding box center [187, 56] width 32 height 9
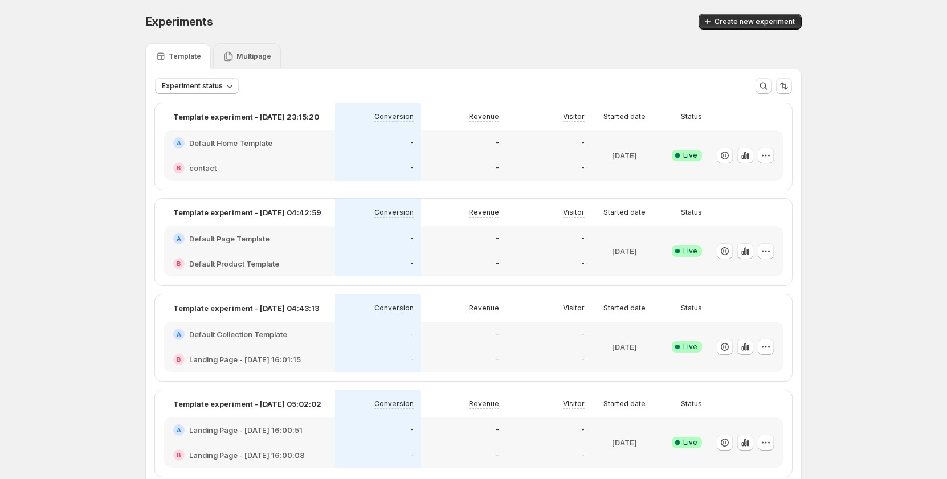
click at [237, 55] on div "Multipage" at bounding box center [247, 56] width 48 height 11
